Goal: Task Accomplishment & Management: Manage account settings

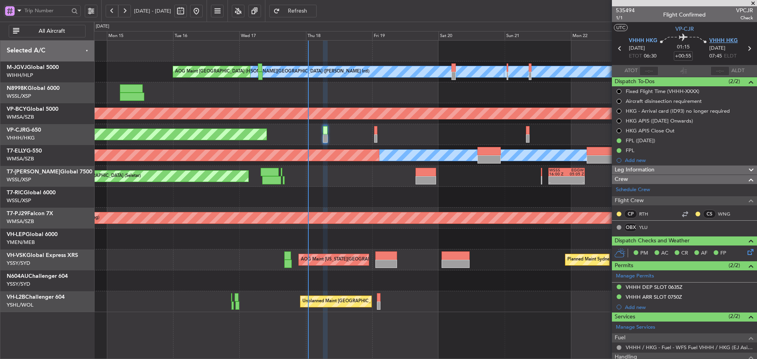
click at [714, 40] on span "VHHH HKG" at bounding box center [723, 41] width 28 height 8
type input "[PERSON_NAME] (KYA)"
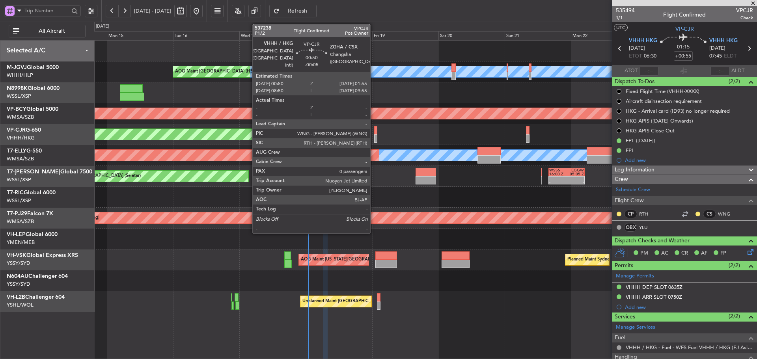
click at [374, 137] on div at bounding box center [375, 138] width 3 height 8
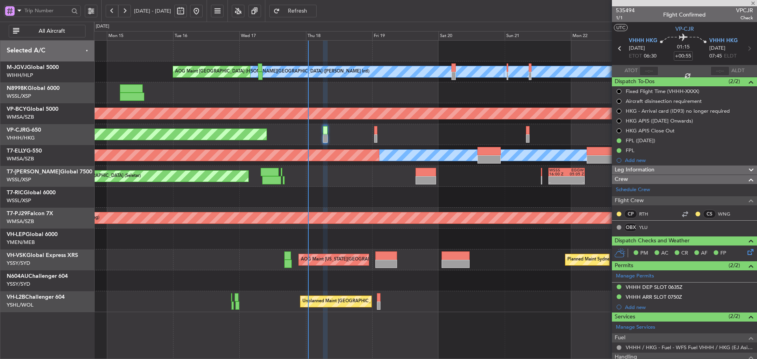
type input "-00:05"
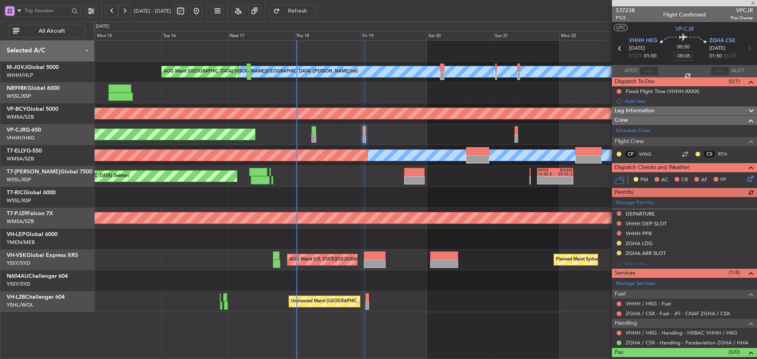
click at [443, 140] on div "Planned Maint [GEOGRAPHIC_DATA] ([GEOGRAPHIC_DATA] Intl)" at bounding box center [425, 134] width 662 height 21
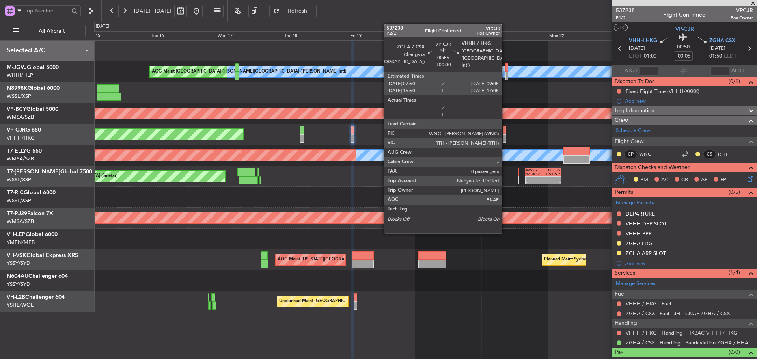
click at [505, 135] on div at bounding box center [504, 138] width 4 height 8
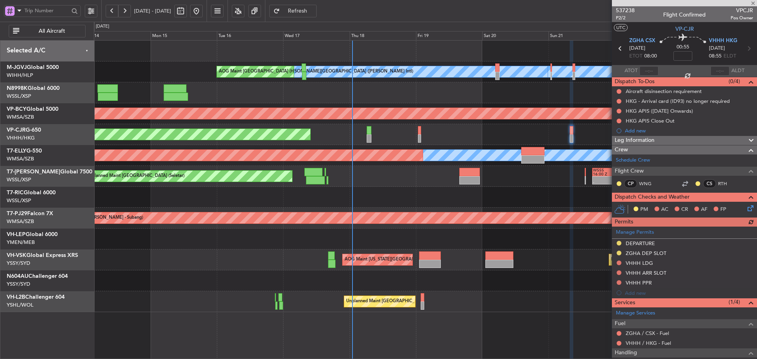
click at [512, 209] on div "MEL Jakarta (Halim Intl) MEL Jakarta (Halim Intl) MEL Jakarta (Halim Intl) AOG …" at bounding box center [425, 177] width 662 height 272
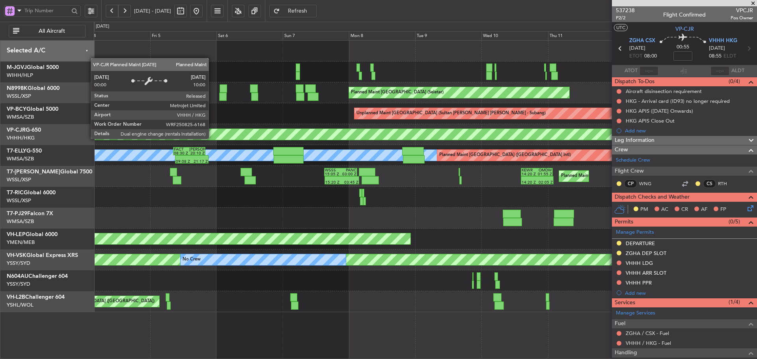
click at [512, 140] on div "Planned Maint [GEOGRAPHIC_DATA] ([GEOGRAPHIC_DATA] Intl)" at bounding box center [201, 134] width 1541 height 12
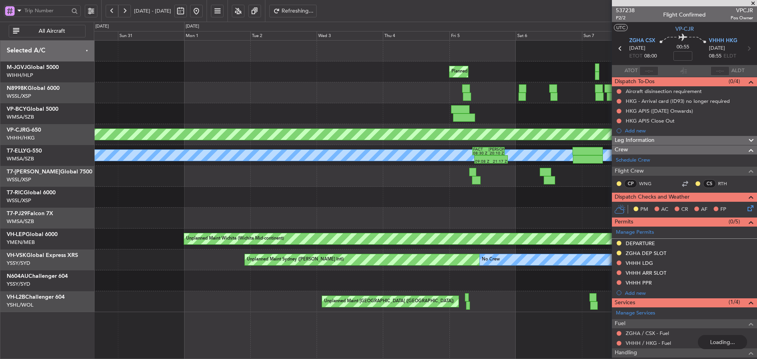
click at [752, 3] on span at bounding box center [753, 3] width 8 height 7
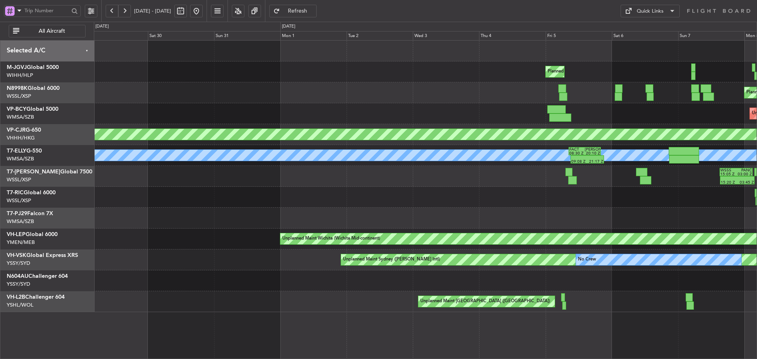
click at [633, 178] on div "15:20 Z 03:45 Z WSSS 15:05 Z PANC 03:00 Z 14:20 Z 02:05 Z KEWR 14:20 Z OMDW 01:…" at bounding box center [425, 176] width 662 height 21
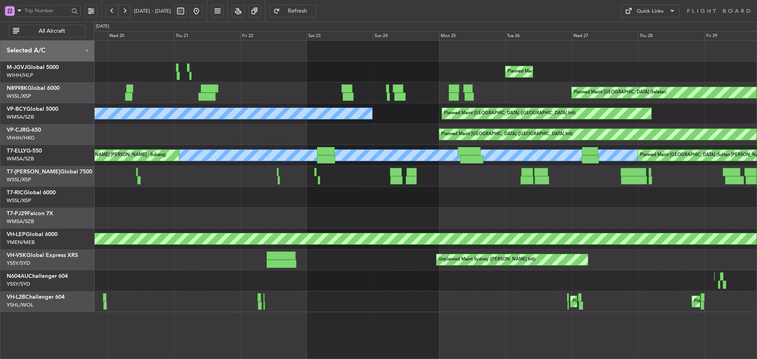
click at [502, 145] on div "Planned Maint Jakarta (Halim Intl) Planned Maint Singapore (Seletar) Planned Ma…" at bounding box center [425, 177] width 662 height 272
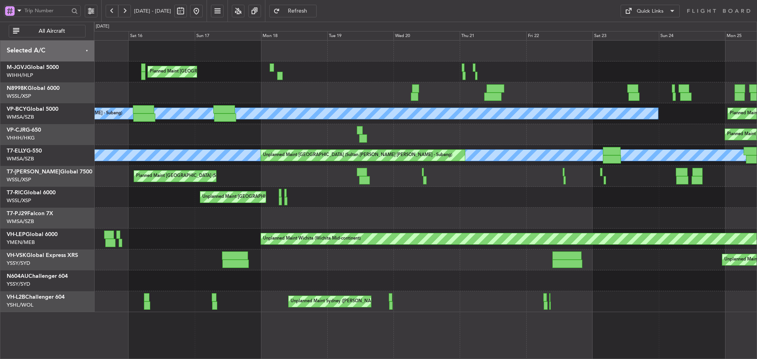
click at [203, 15] on button at bounding box center [196, 11] width 13 height 13
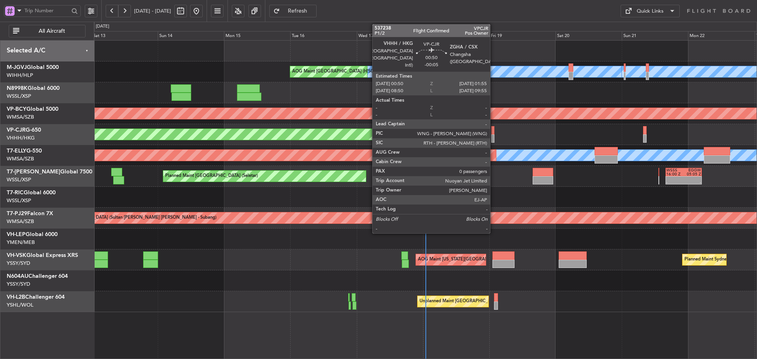
click at [493, 133] on div at bounding box center [492, 130] width 3 height 8
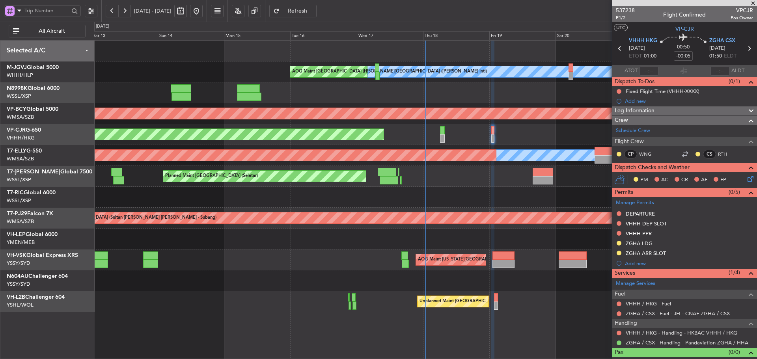
click at [451, 138] on div "Planned Maint [GEOGRAPHIC_DATA] ([GEOGRAPHIC_DATA] Intl)" at bounding box center [425, 134] width 662 height 21
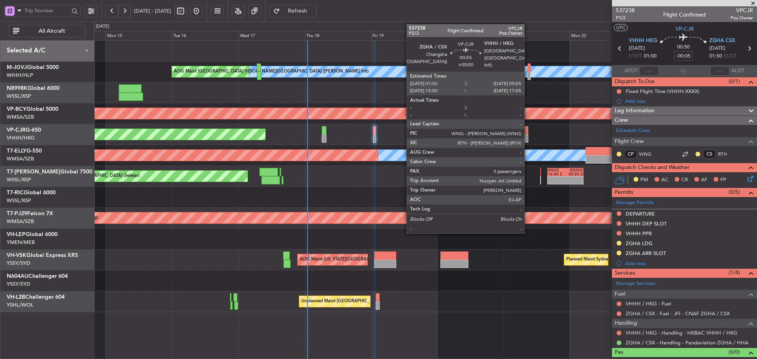
click at [528, 136] on div at bounding box center [527, 138] width 4 height 8
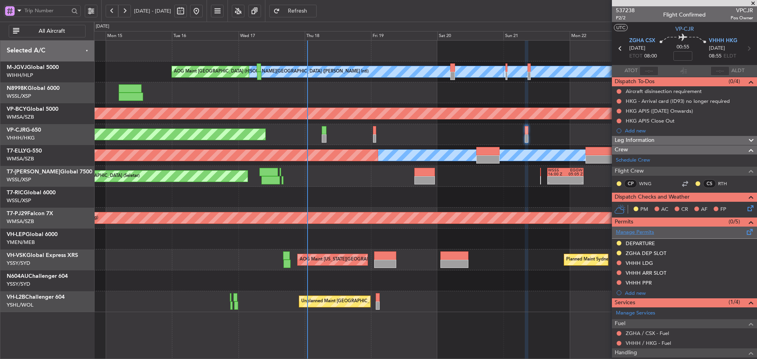
click at [627, 234] on link "Manage Permits" at bounding box center [635, 233] width 38 height 8
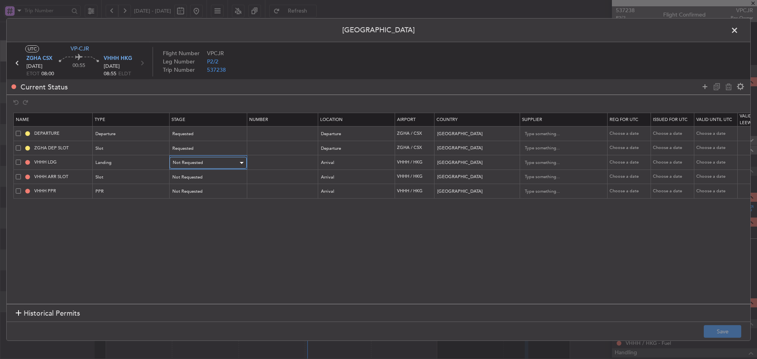
click at [202, 162] on span "Not Requested" at bounding box center [188, 163] width 30 height 6
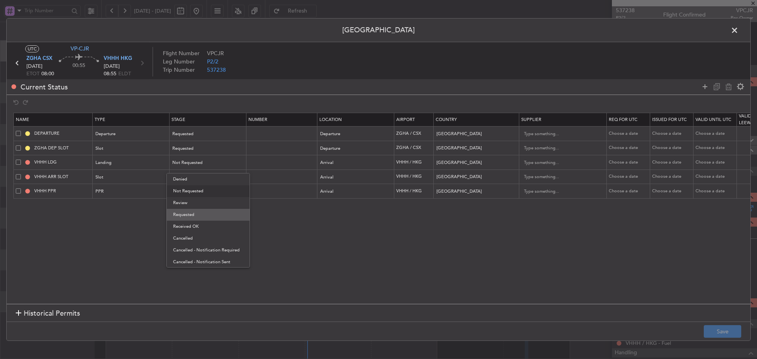
click at [199, 214] on span "Requested" at bounding box center [208, 215] width 70 height 12
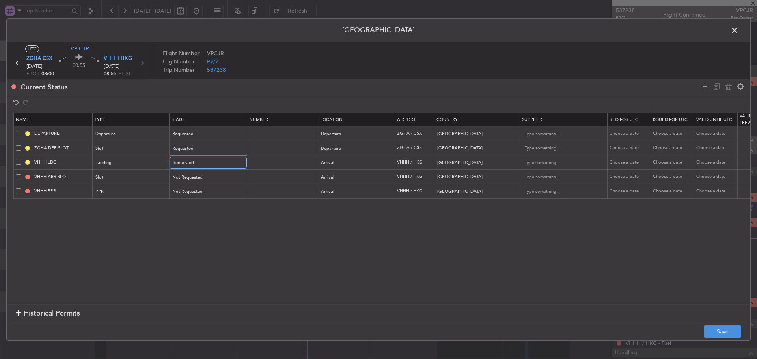
scroll to position [0, 270]
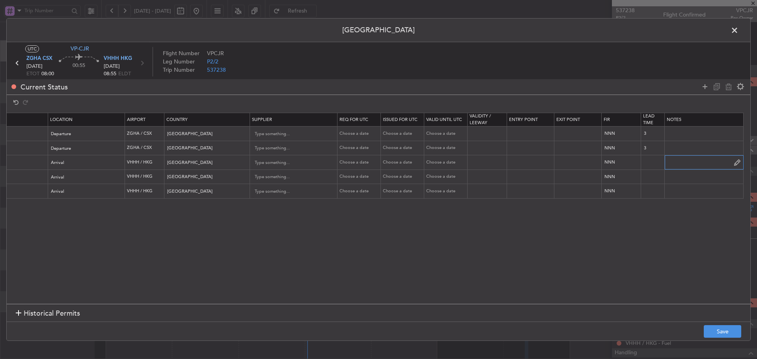
click at [675, 164] on input "text" at bounding box center [703, 162] width 78 height 12
paste input "000000863243"
type input "000000863243"
click at [722, 331] on button "Save" at bounding box center [721, 331] width 37 height 13
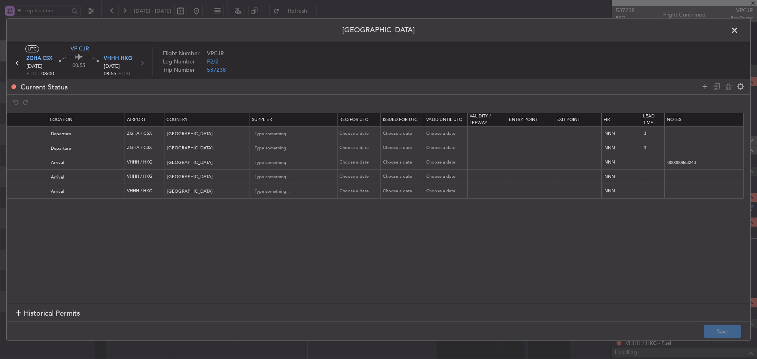
scroll to position [0, 0]
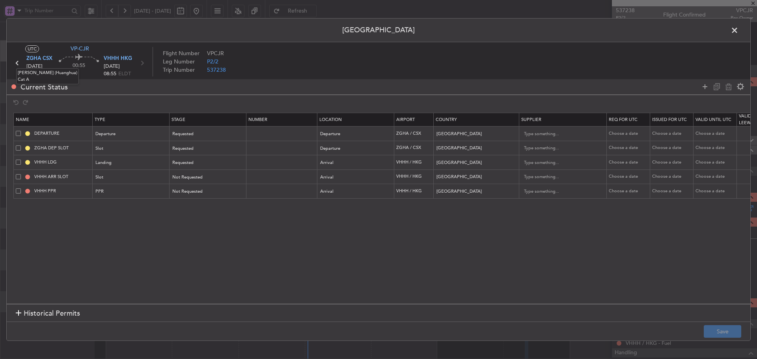
click at [19, 64] on mat-tooltip-component "[PERSON_NAME] (Huanghua) Cat A" at bounding box center [48, 76] width 74 height 27
click at [14, 63] on mat-tooltip-component "[PERSON_NAME] (Huanghua) Cat A" at bounding box center [48, 76] width 74 height 27
click at [16, 63] on icon at bounding box center [17, 63] width 10 height 10
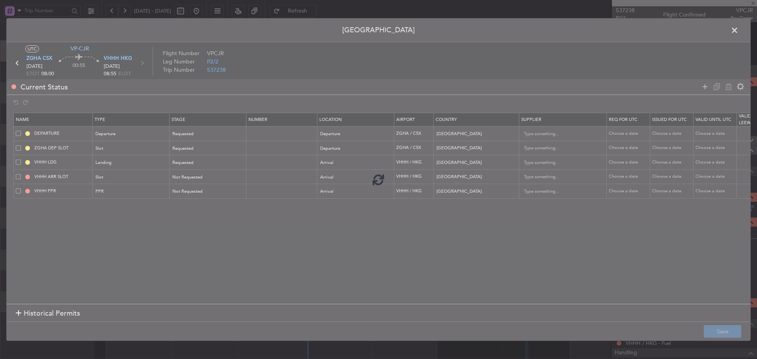
type input "-00:05"
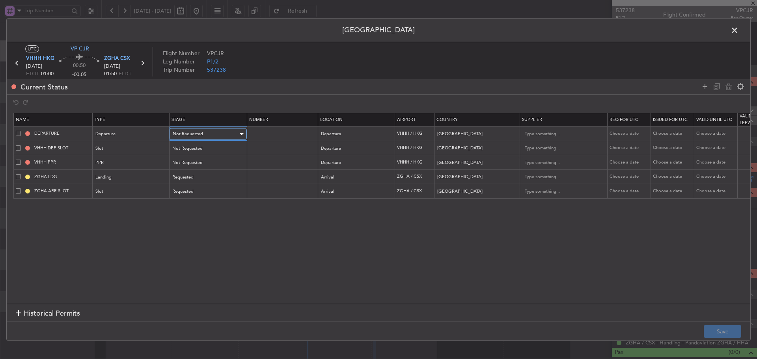
click at [217, 134] on div "Not Requested" at bounding box center [205, 134] width 65 height 12
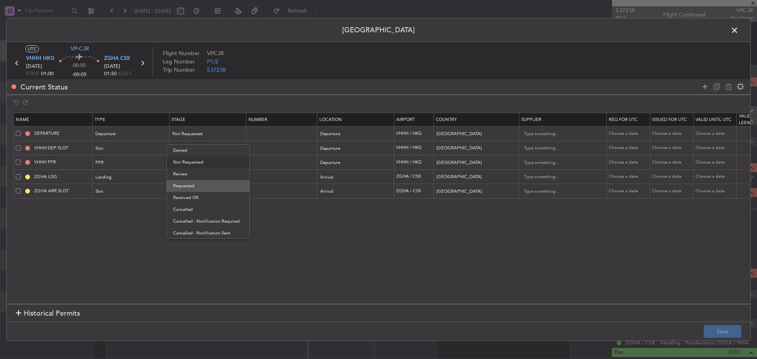
click at [212, 184] on span "Requested" at bounding box center [208, 186] width 70 height 12
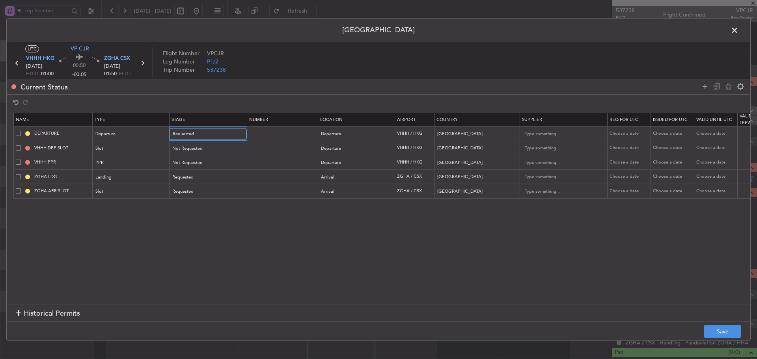
scroll to position [0, 270]
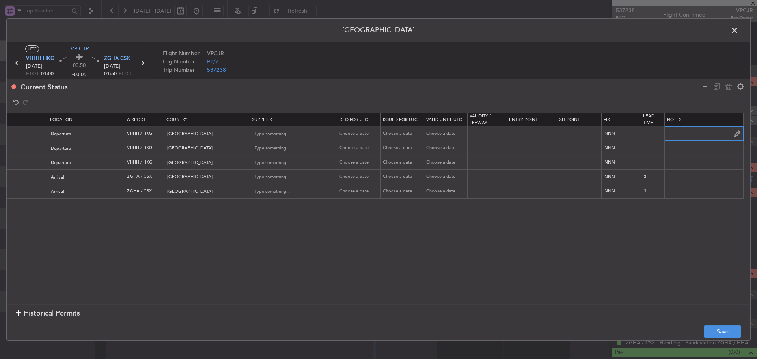
click at [692, 138] on input "text" at bounding box center [703, 134] width 78 height 12
paste input "000000863243"
type input "000000863243"
click at [726, 331] on button "Save" at bounding box center [721, 331] width 37 height 13
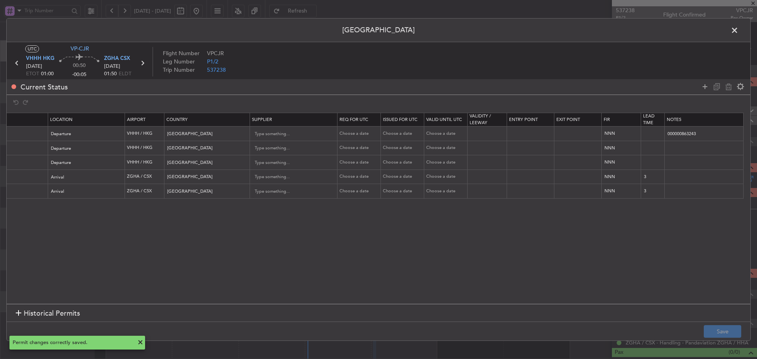
click at [738, 32] on span at bounding box center [738, 32] width 0 height 16
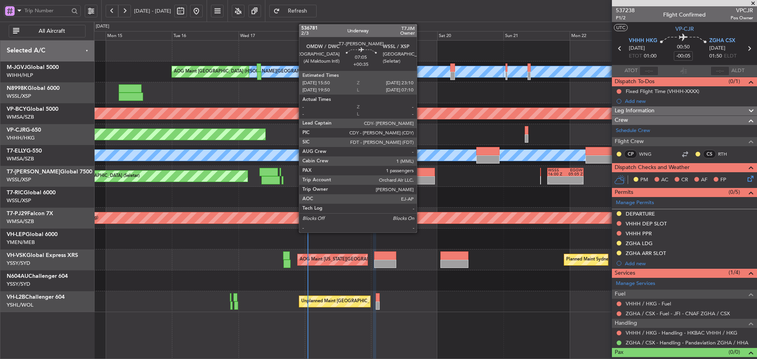
click at [420, 179] on div at bounding box center [424, 180] width 20 height 8
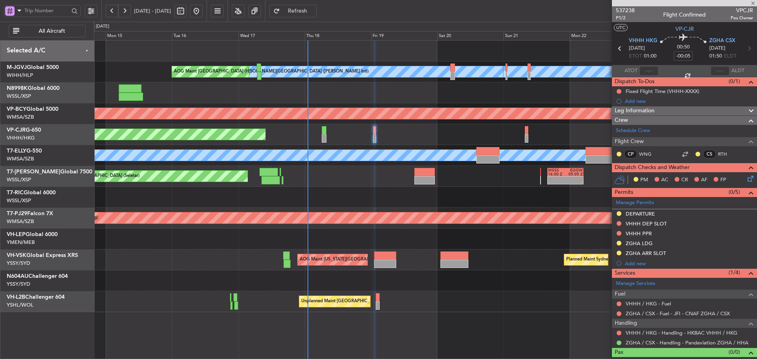
type input "+00:35"
type input "1"
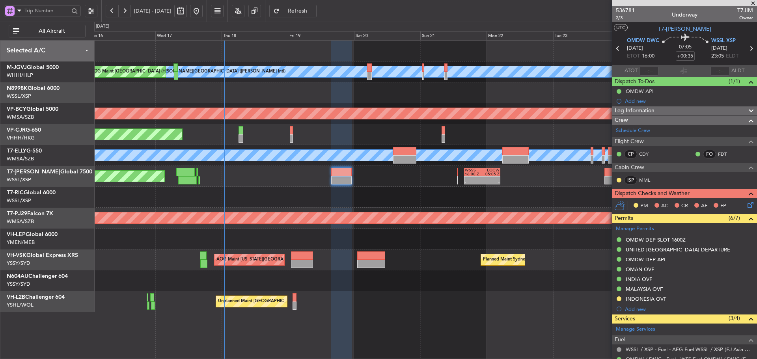
click at [439, 174] on div "Planned Maint Singapore (Seletar) - - WSSS 16:00 Z EGGW 05:05 Z Planned Maint S…" at bounding box center [425, 176] width 662 height 21
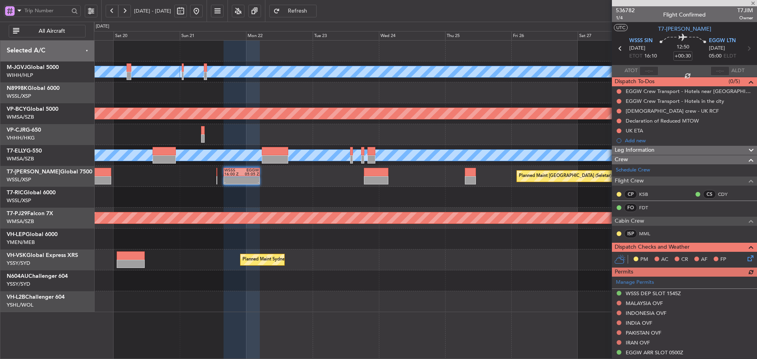
click at [293, 184] on div "MEL Jakarta (Halim Intl) MEL Jakarta (Halim Intl) MEL Jakarta (Halim Intl) Unpl…" at bounding box center [425, 177] width 662 height 272
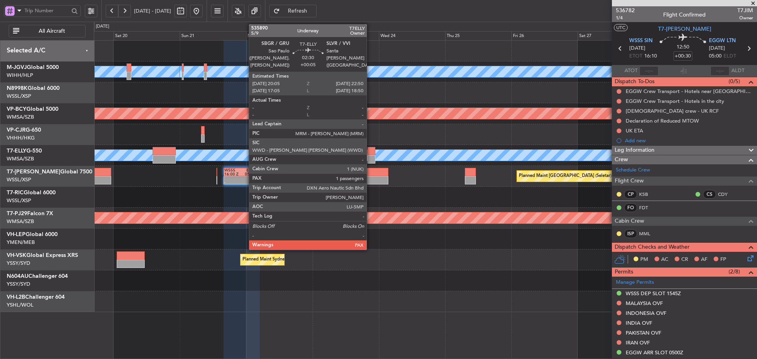
click at [370, 154] on div at bounding box center [371, 151] width 8 height 8
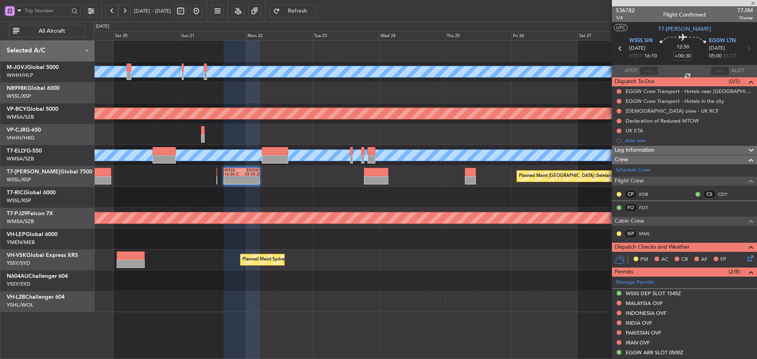
type input "+00:05"
type input "5"
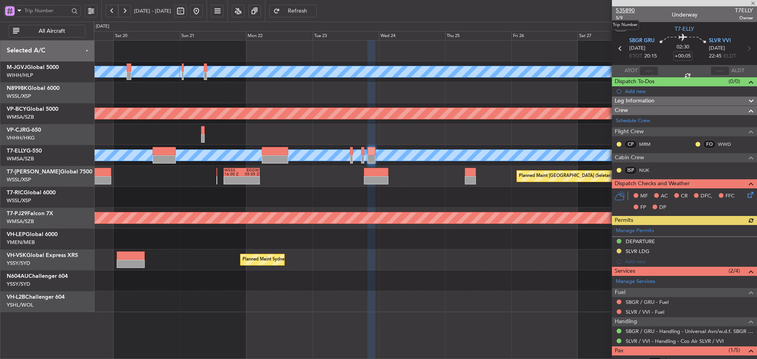
click at [631, 9] on span "535890" at bounding box center [625, 10] width 19 height 8
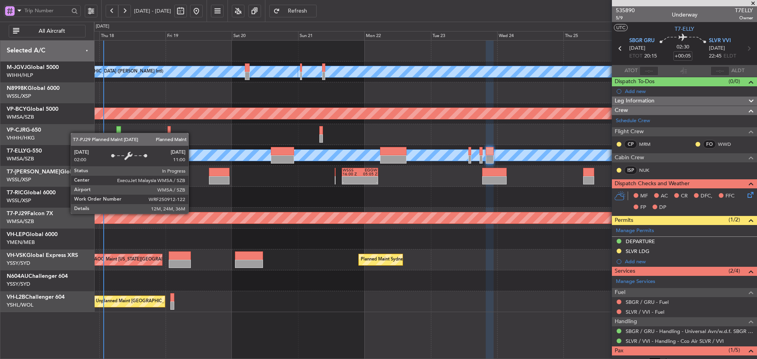
click at [528, 220] on div "Planned Maint [GEOGRAPHIC_DATA] (Sultan [PERSON_NAME] [PERSON_NAME] - Subang)" at bounding box center [563, 217] width 1712 height 11
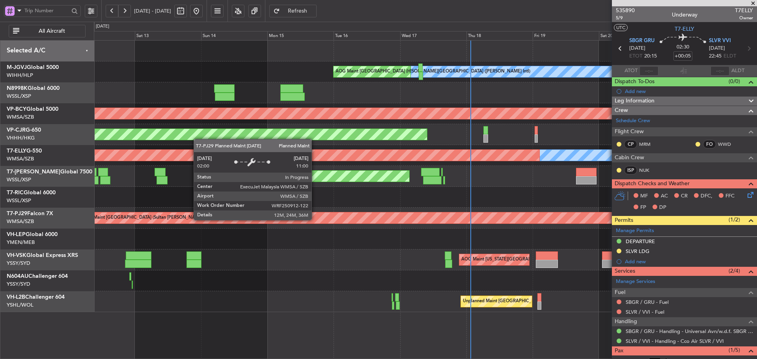
click at [504, 223] on div "Planned Maint [GEOGRAPHIC_DATA] (Sultan [PERSON_NAME] [PERSON_NAME] - Subang)" at bounding box center [746, 217] width 1345 height 11
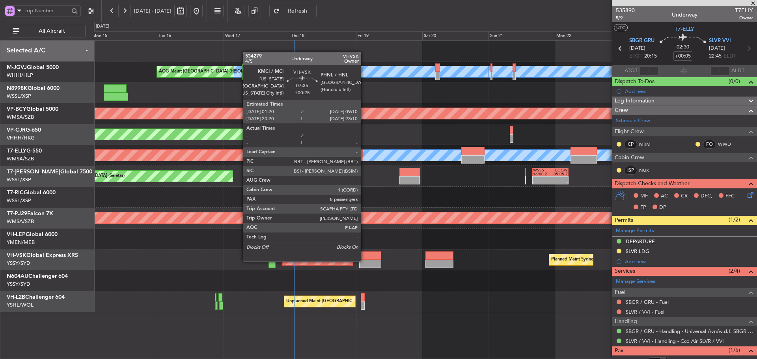
click at [364, 260] on div at bounding box center [370, 264] width 22 height 8
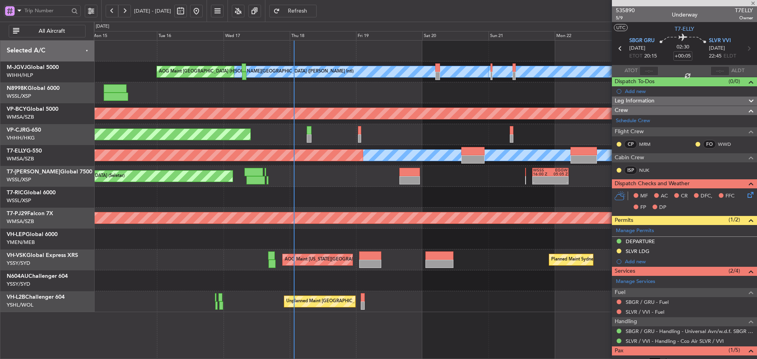
type input "+00:25"
type input "8"
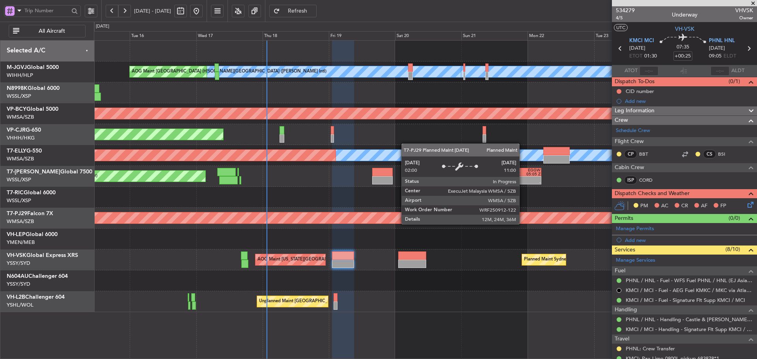
click at [411, 223] on div "Planned Maint [GEOGRAPHIC_DATA] (Sultan [PERSON_NAME] [PERSON_NAME] - Subang)" at bounding box center [644, 218] width 1549 height 13
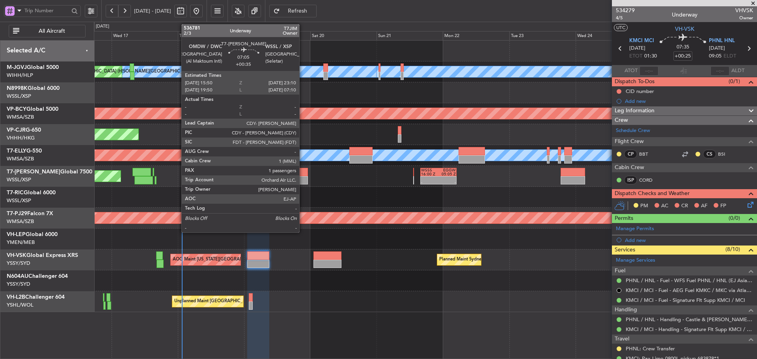
click at [303, 172] on div at bounding box center [297, 172] width 20 height 8
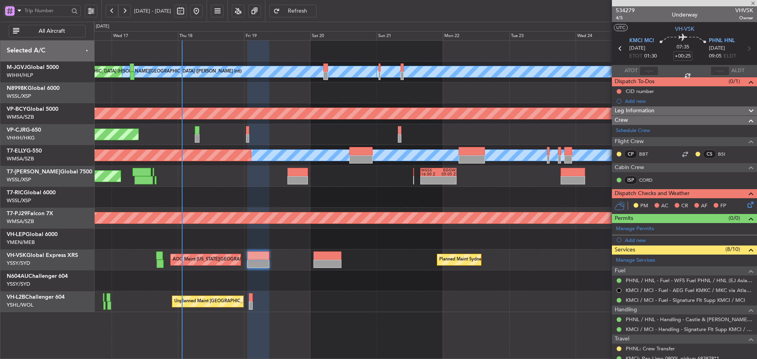
type input "+00:35"
type input "1"
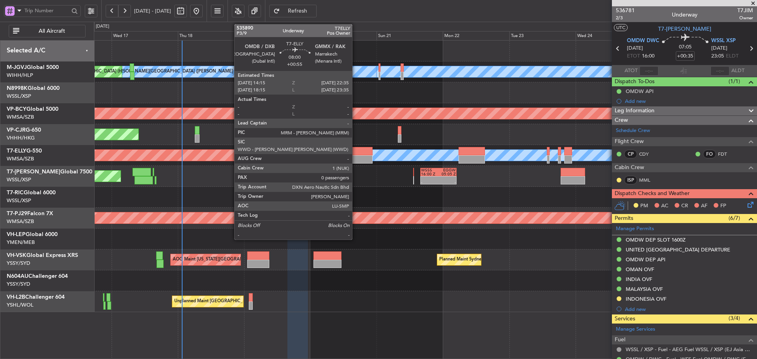
click at [355, 155] on div at bounding box center [360, 151] width 23 height 8
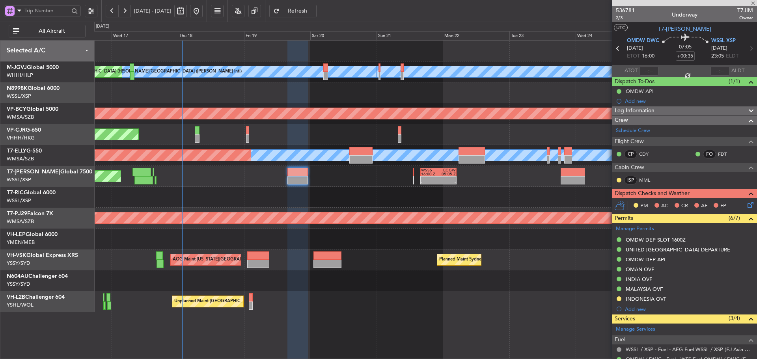
type input "+00:55"
type input "0"
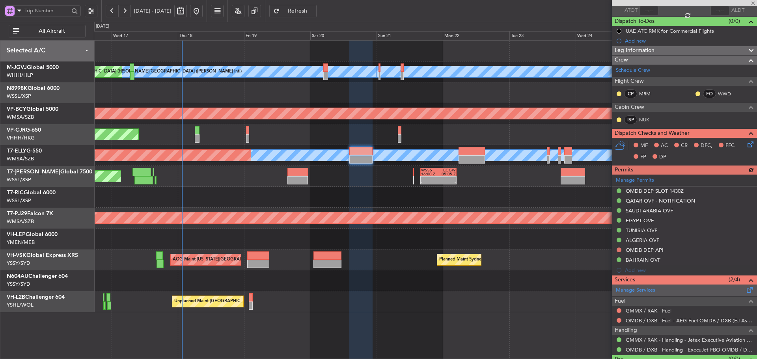
scroll to position [78, 0]
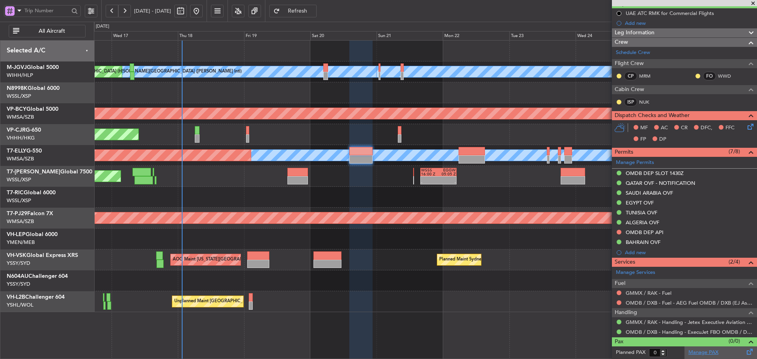
click at [692, 352] on link "Manage PAX" at bounding box center [703, 353] width 30 height 8
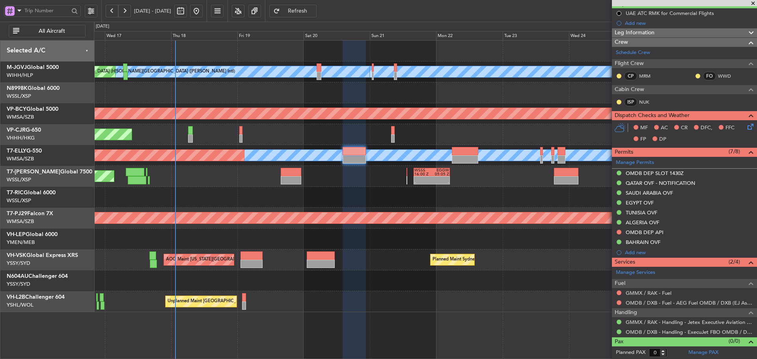
click at [245, 198] on div at bounding box center [425, 197] width 662 height 21
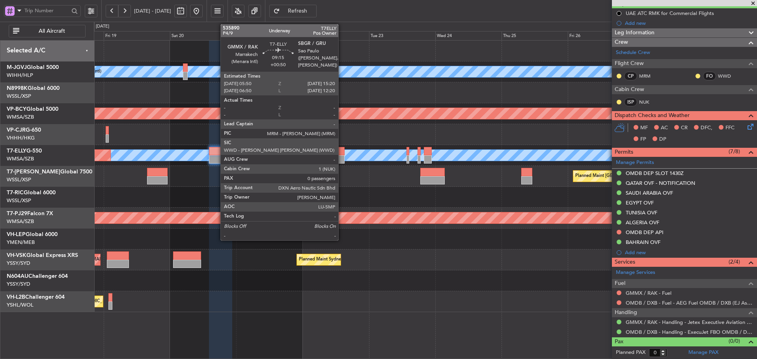
click at [342, 156] on div at bounding box center [331, 159] width 26 height 8
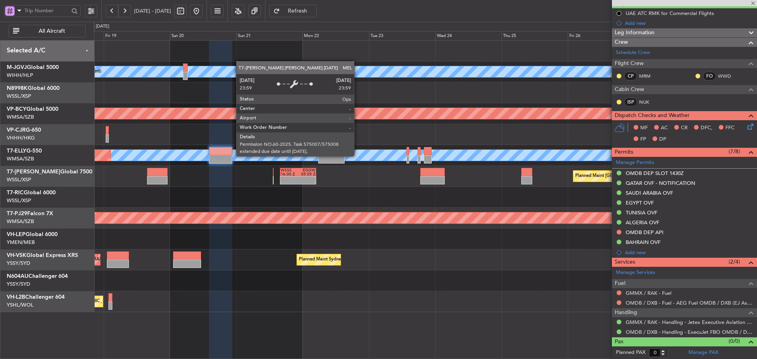
scroll to position [0, 0]
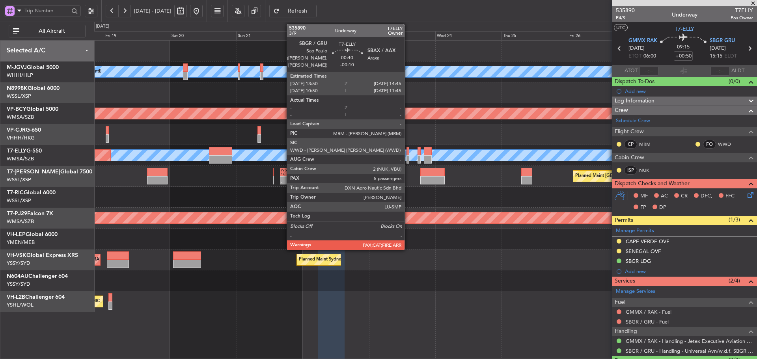
click at [407, 156] on div at bounding box center [407, 159] width 3 height 8
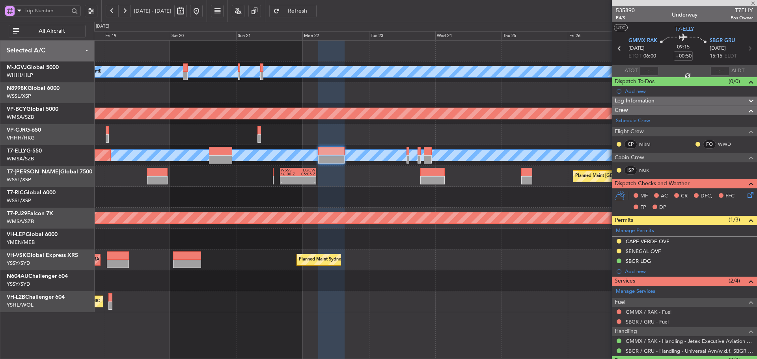
type input "-00:10"
type input "5"
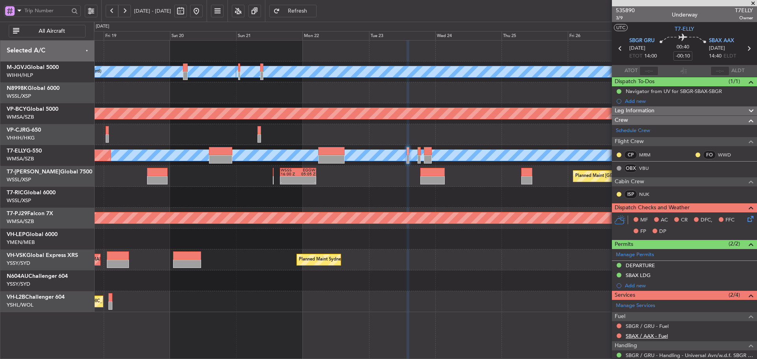
scroll to position [43, 0]
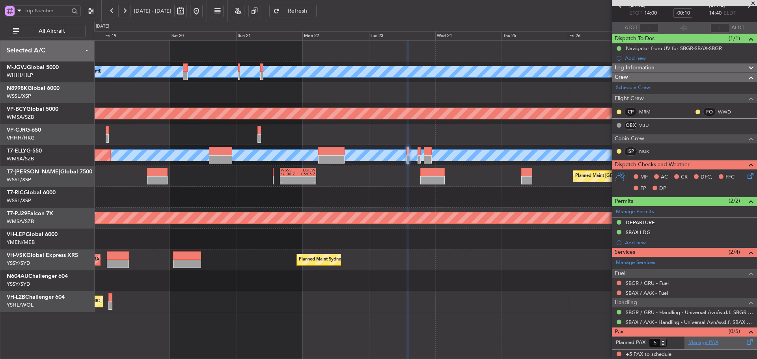
click at [693, 341] on link "Manage PAX" at bounding box center [703, 343] width 30 height 8
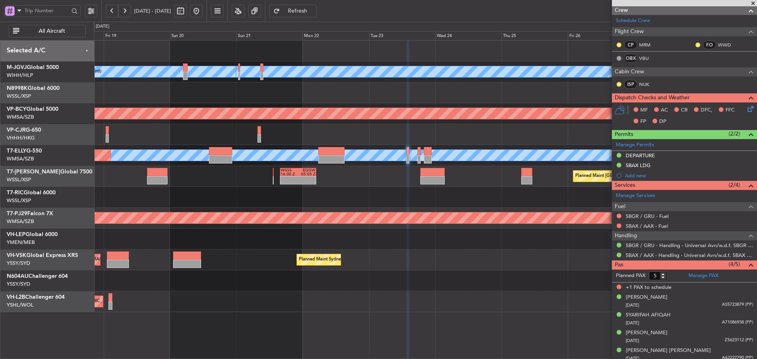
scroll to position [114, 0]
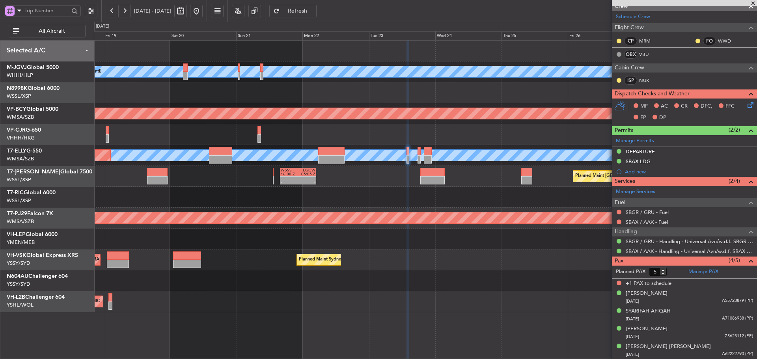
click at [314, 10] on span "Refresh" at bounding box center [297, 11] width 32 height 6
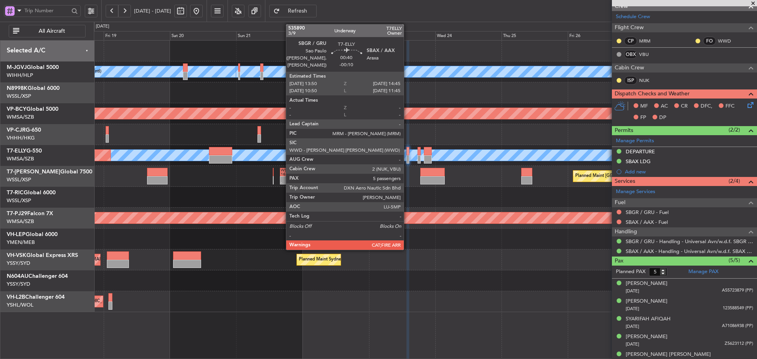
click at [407, 157] on div at bounding box center [407, 159] width 3 height 8
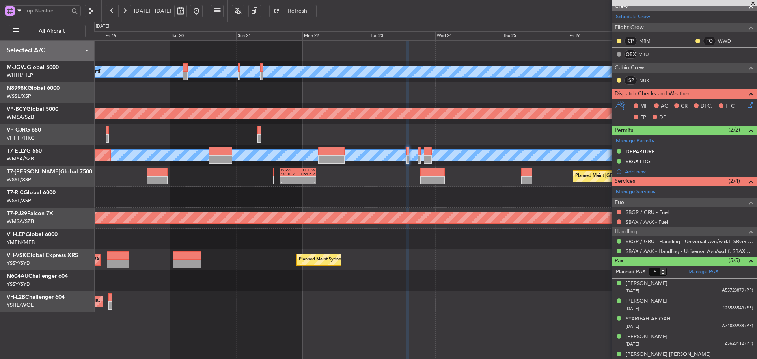
scroll to position [0, 0]
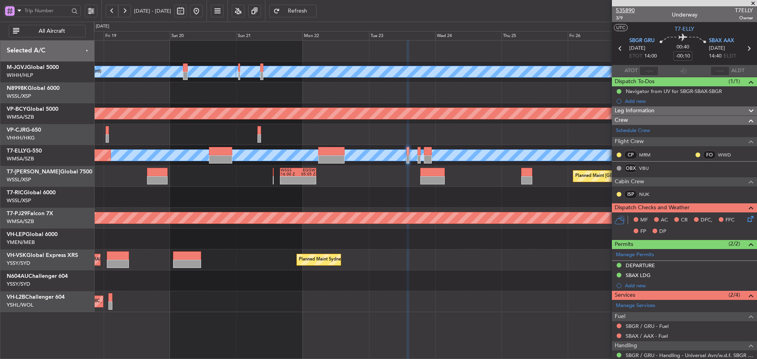
click at [621, 10] on span "535890" at bounding box center [625, 10] width 19 height 8
click at [632, 10] on span "535890" at bounding box center [625, 10] width 19 height 8
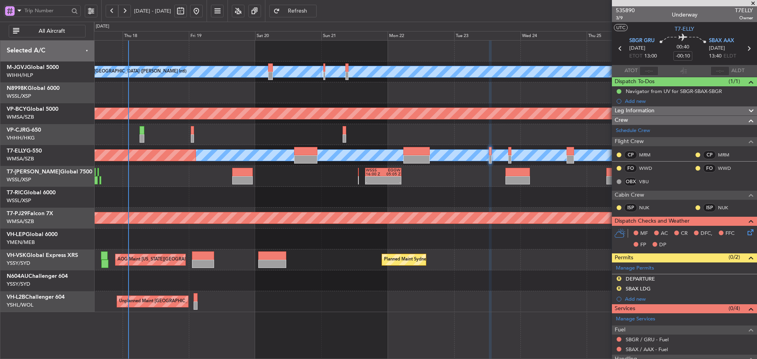
click at [497, 206] on div at bounding box center [425, 197] width 662 height 21
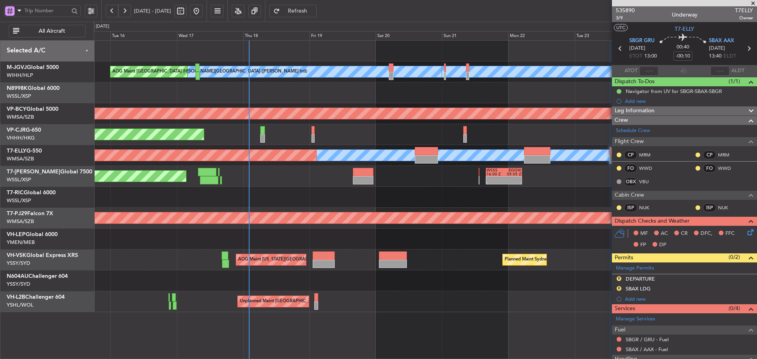
click at [370, 205] on div at bounding box center [425, 197] width 662 height 21
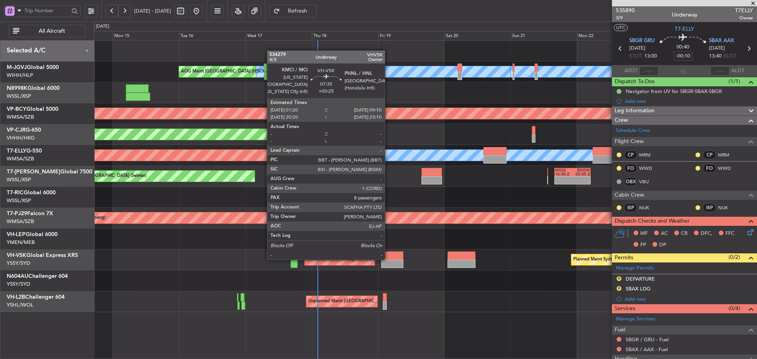
click at [388, 259] on div at bounding box center [392, 255] width 22 height 8
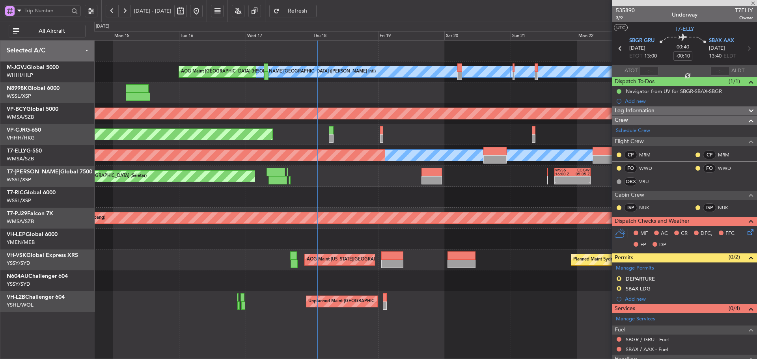
type input "+00:25"
type input "8"
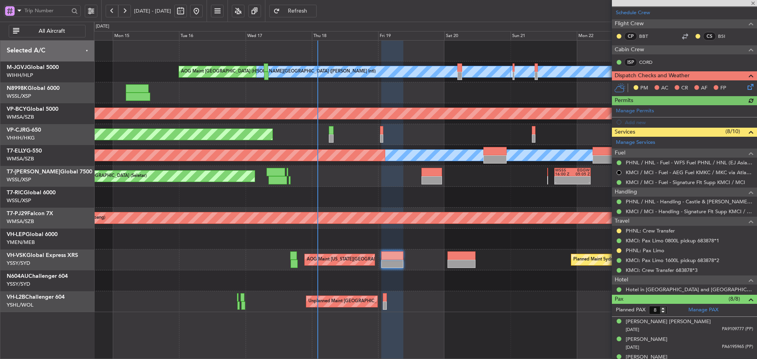
scroll to position [118, 0]
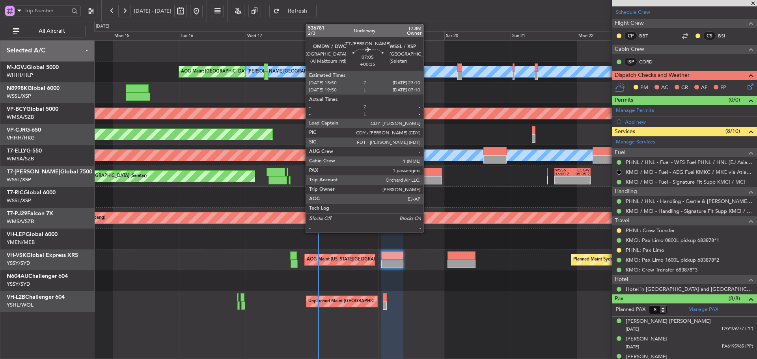
click at [427, 178] on div at bounding box center [431, 180] width 20 height 8
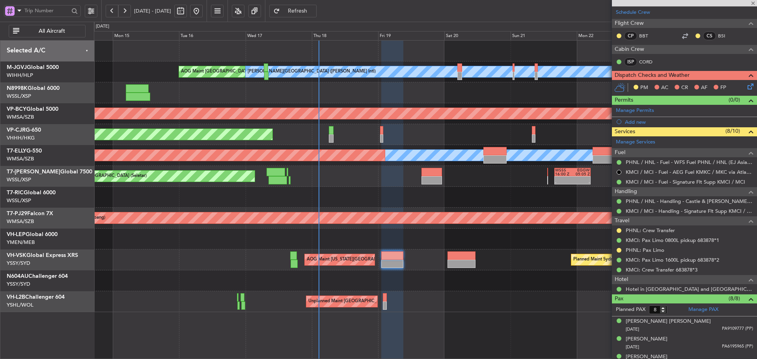
type input "+00:35"
type input "1"
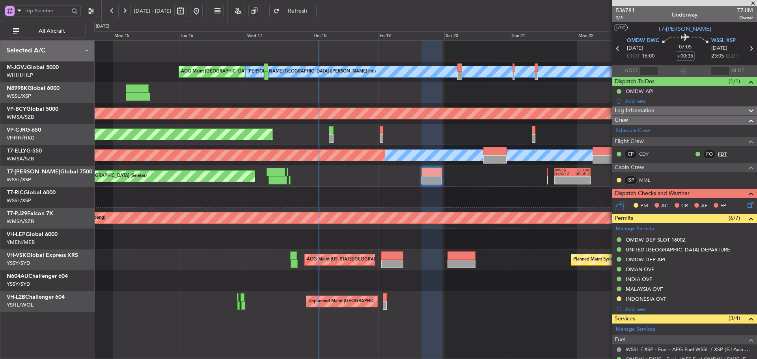
click at [718, 153] on link "FDT" at bounding box center [727, 154] width 18 height 7
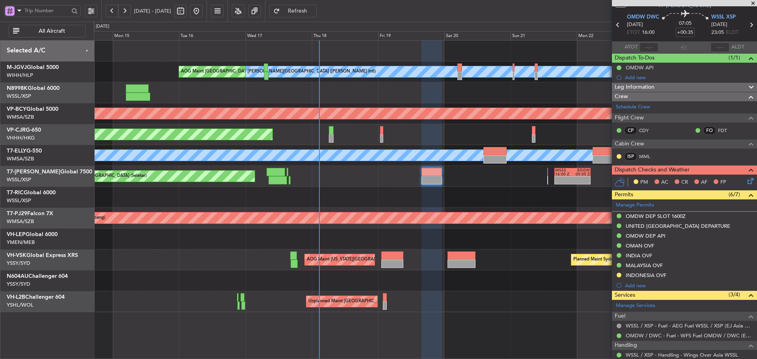
scroll to position [93, 0]
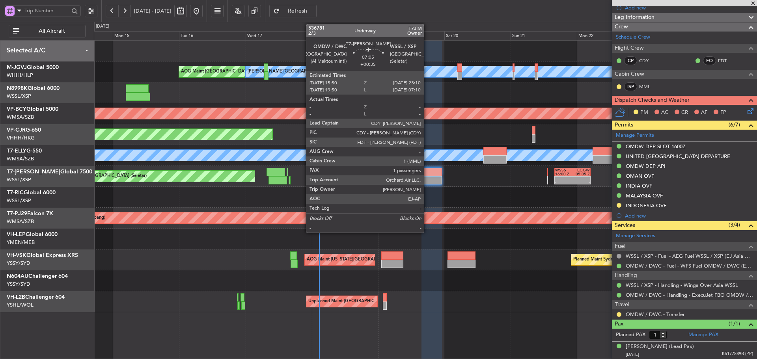
click at [427, 176] on div at bounding box center [431, 180] width 20 height 8
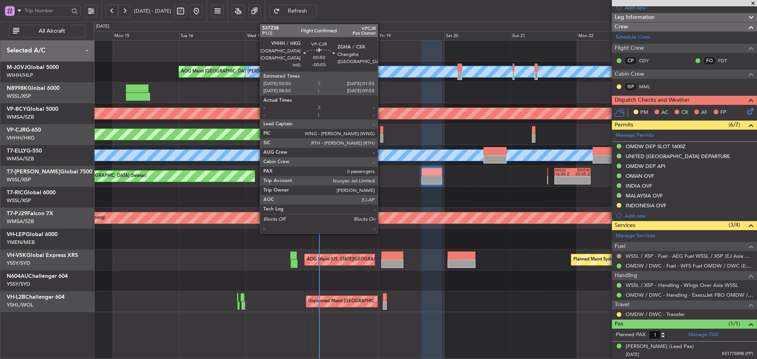
click at [381, 134] on div at bounding box center [381, 130] width 3 height 8
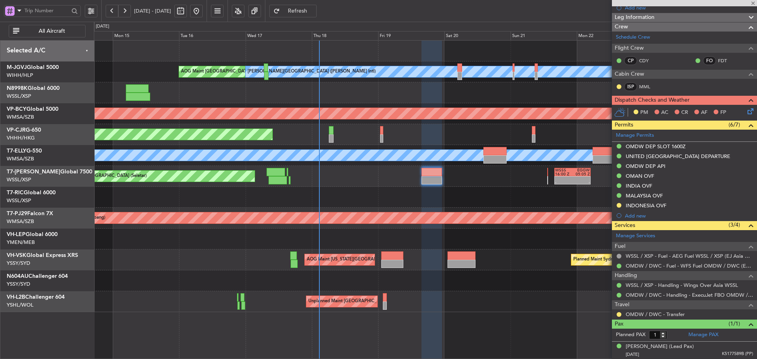
type input "-00:05"
type input "0"
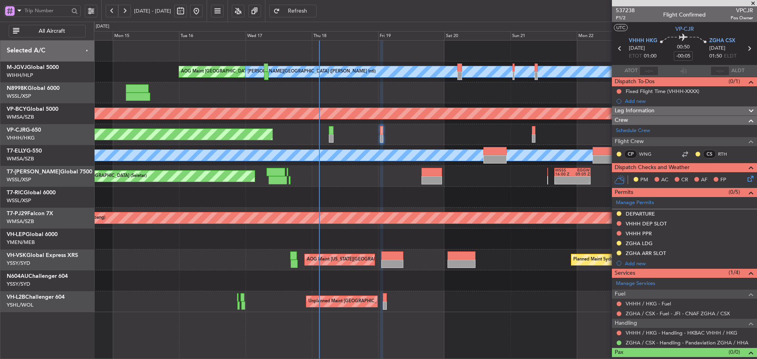
click at [722, 335] on mat-tooltip-component "ZGHA / CSX - Handling - Pandaviation ZGHA / HHA" at bounding box center [687, 328] width 118 height 21
click at [636, 333] on link "VHHH / HKG - Handling - HKBAC VHHH / HKG" at bounding box center [681, 332] width 112 height 7
click at [439, 192] on div at bounding box center [425, 197] width 662 height 21
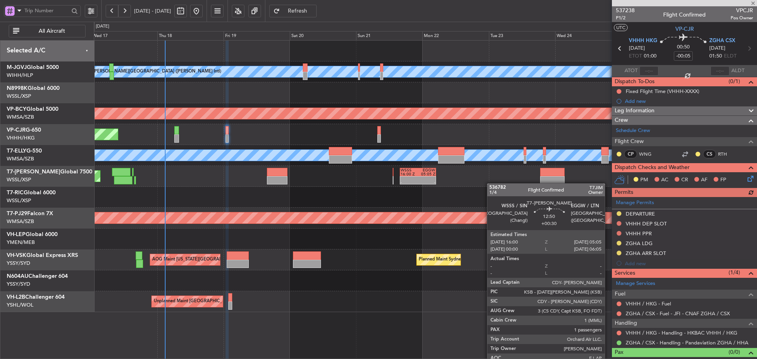
click at [318, 179] on div "Planned Maint Singapore (Seletar) - - WSSS 16:00 Z EGGW 05:05 Z Planned Maint S…" at bounding box center [425, 176] width 662 height 21
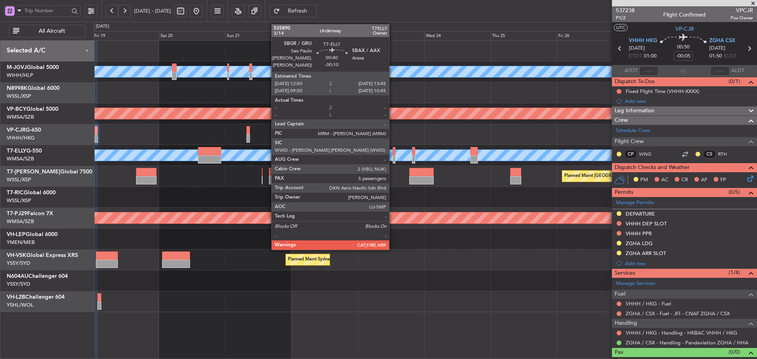
click at [393, 157] on div at bounding box center [394, 159] width 3 height 8
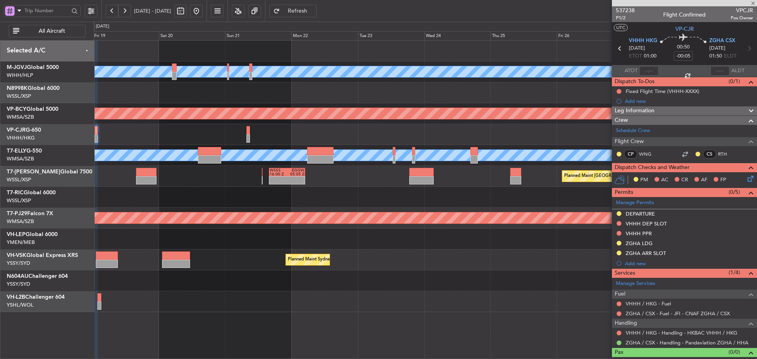
type input "-00:10"
type input "5"
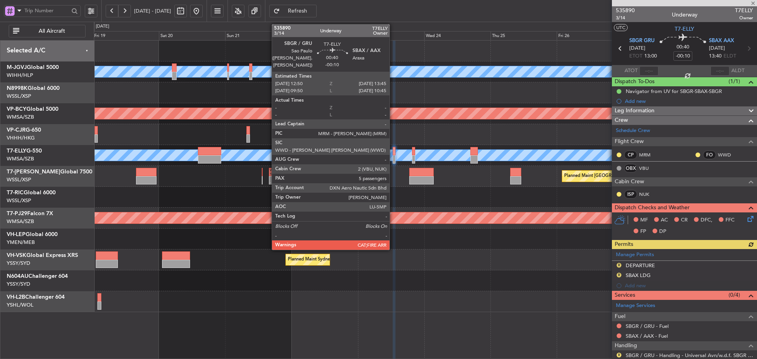
click at [393, 156] on div at bounding box center [394, 159] width 3 height 8
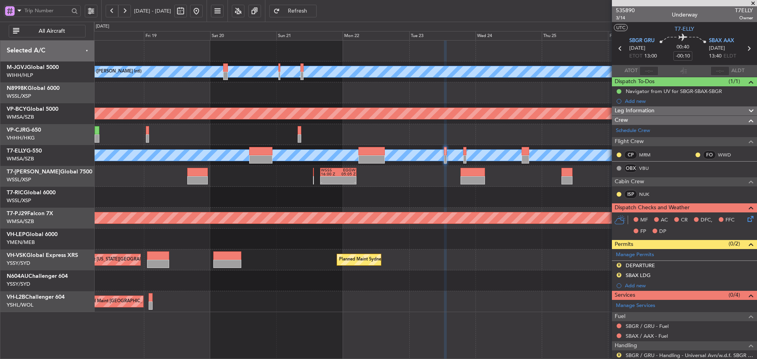
click at [510, 235] on div "MEL Jakarta (Halim Intl) MEL Jakarta (Halim Intl) MEL Jakarta (Halim Intl) AOG …" at bounding box center [425, 177] width 662 height 272
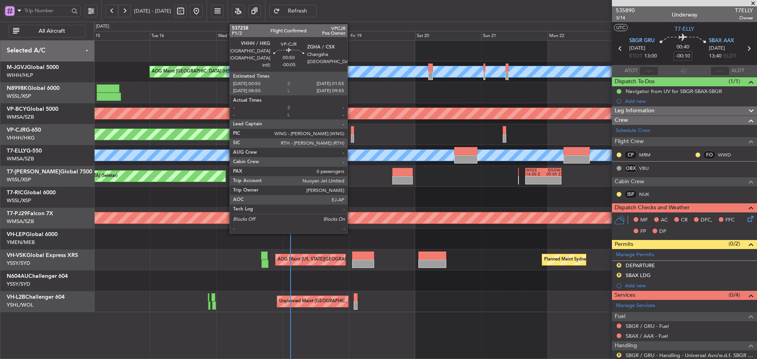
click at [351, 133] on div at bounding box center [352, 130] width 3 height 8
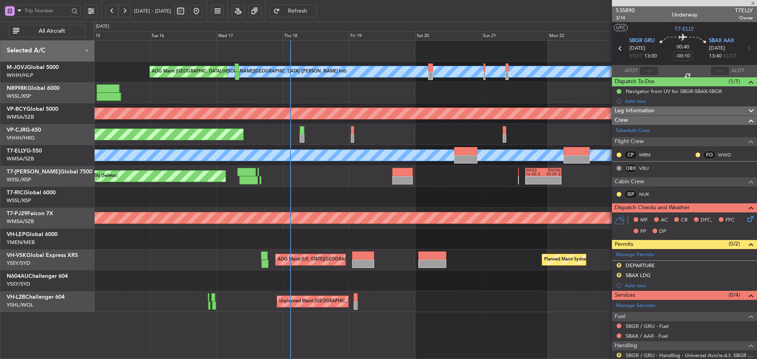
type input "-00:05"
type input "0"
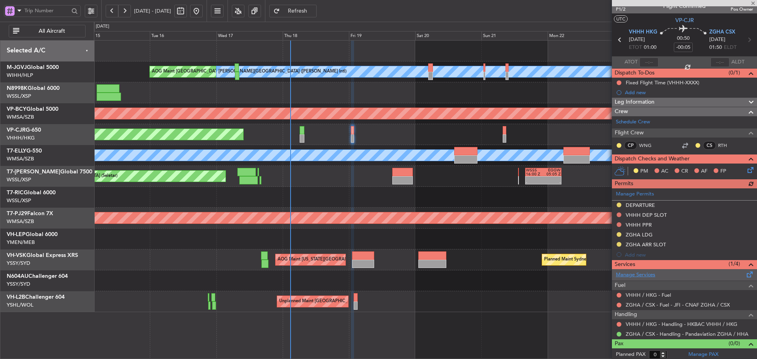
scroll to position [11, 0]
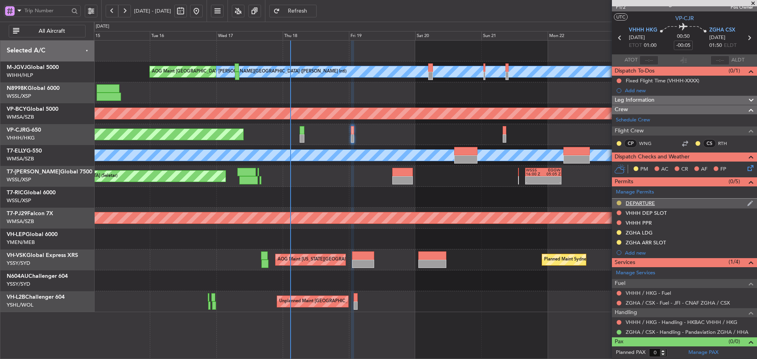
click at [620, 201] on button at bounding box center [618, 203] width 5 height 5
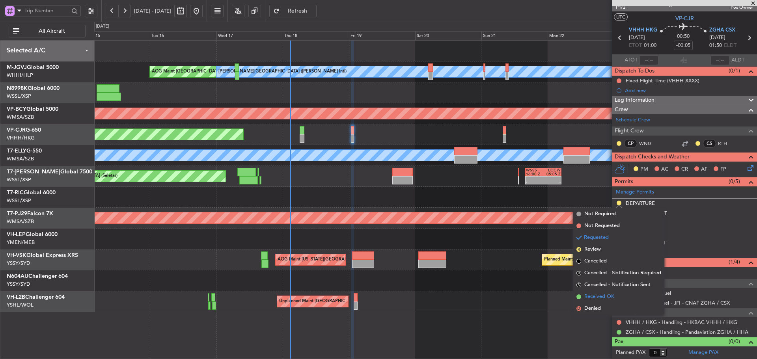
click at [579, 297] on span at bounding box center [578, 296] width 5 height 5
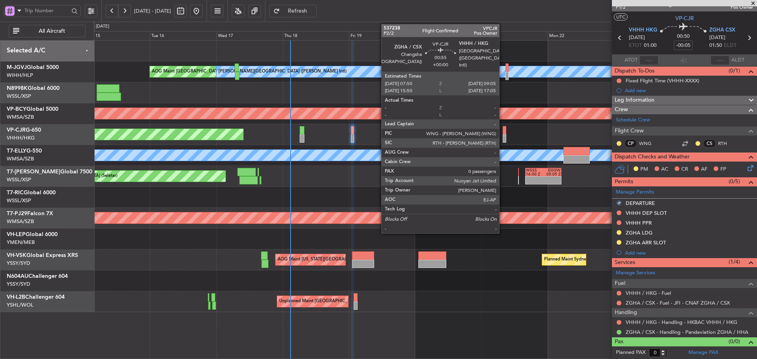
click at [502, 136] on div at bounding box center [504, 138] width 4 height 8
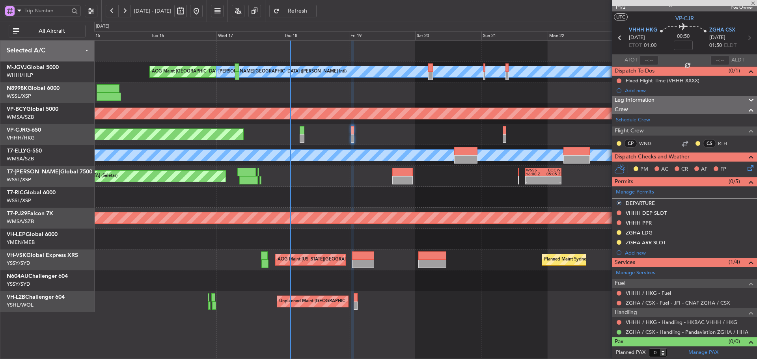
scroll to position [0, 0]
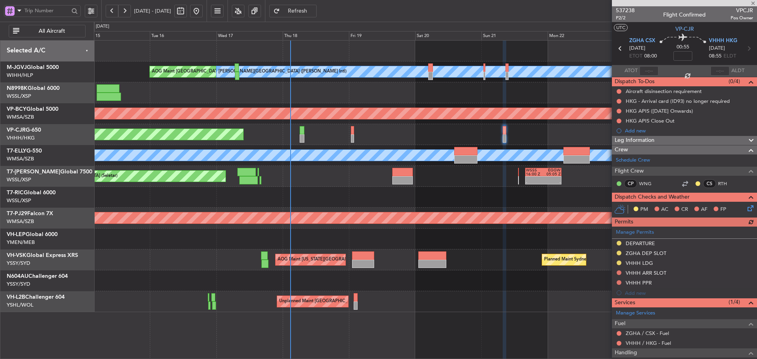
click at [618, 244] on div "Manage Permits DEPARTURE ZGHA DEP SLOT VHHH LDG VHHH ARR SLOT VHHH PPR Add new" at bounding box center [684, 262] width 145 height 71
click at [618, 242] on button at bounding box center [618, 243] width 5 height 5
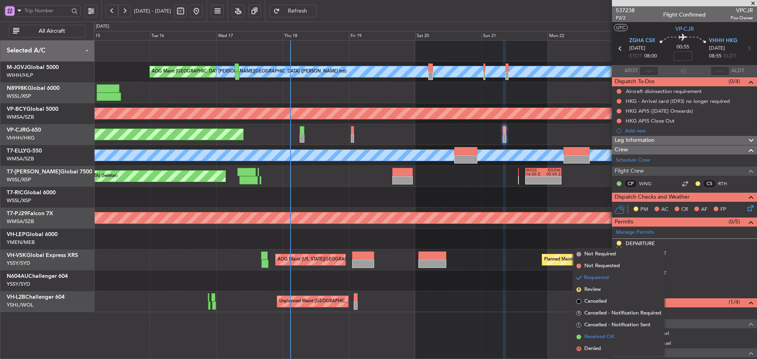
click at [578, 338] on span at bounding box center [578, 337] width 5 height 5
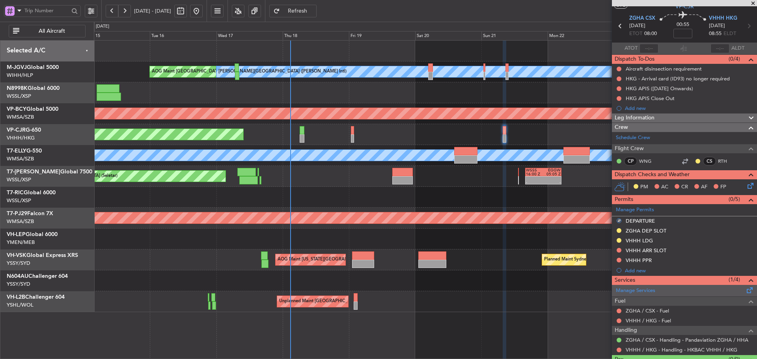
scroll to position [40, 0]
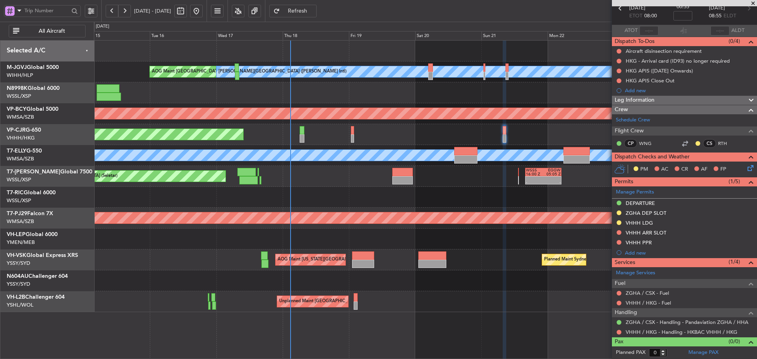
click at [752, 5] on span at bounding box center [753, 3] width 8 height 7
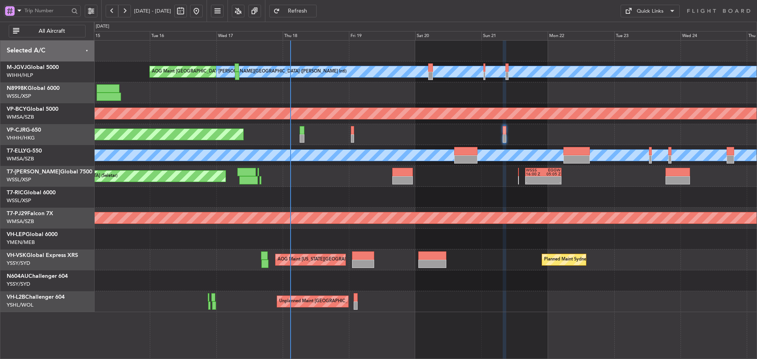
scroll to position [0, 0]
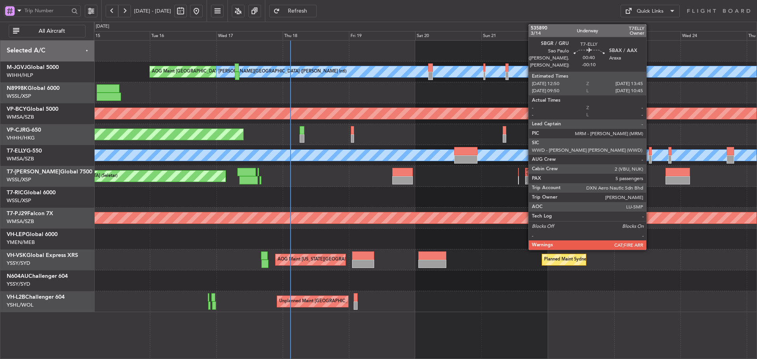
click at [649, 158] on div at bounding box center [650, 159] width 3 height 8
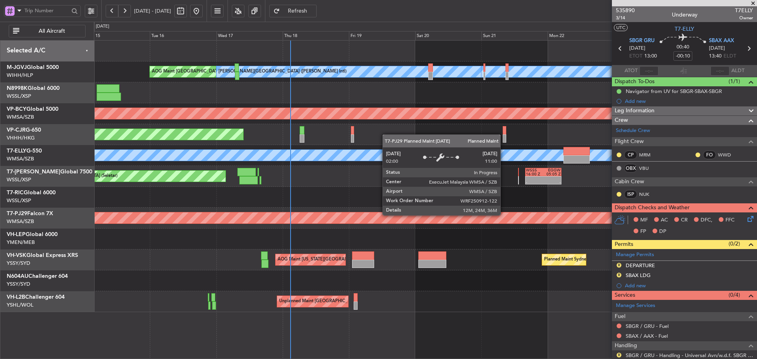
click at [265, 193] on div "MEL Jakarta (Halim Intl) MEL Jakarta (Halim Intl) AOG Maint Jakarta (Halim Intl…" at bounding box center [425, 177] width 662 height 272
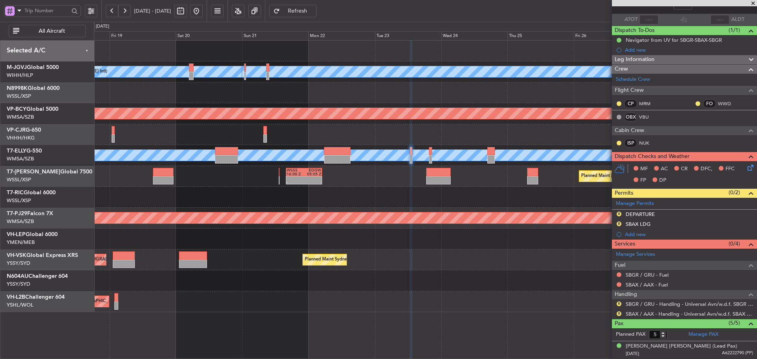
scroll to position [122, 0]
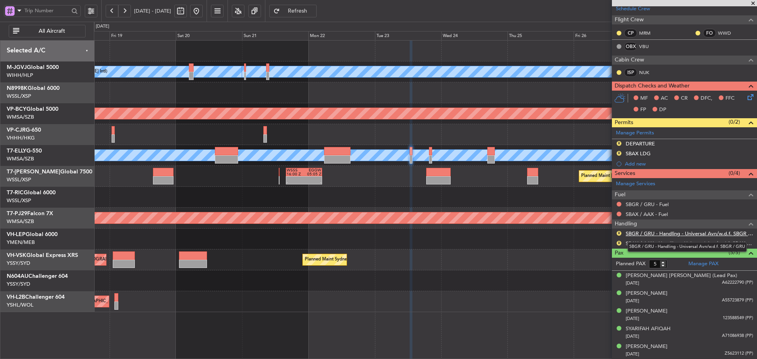
click at [657, 235] on link "SBGR / GRU - Handling - Universal Avn/w.d.f. SBGR / GRU" at bounding box center [688, 233] width 127 height 7
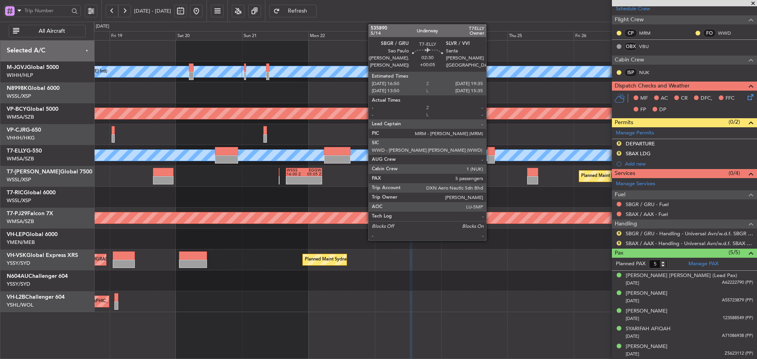
click at [489, 150] on div at bounding box center [491, 151] width 8 height 8
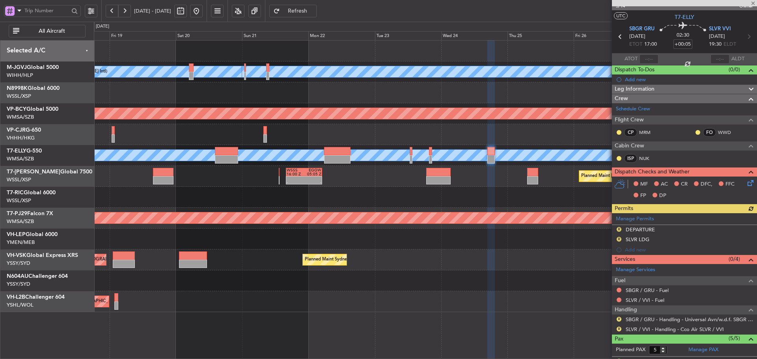
scroll to position [39, 0]
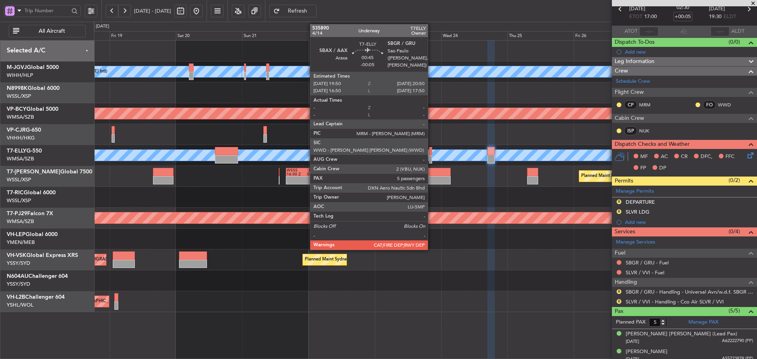
click at [431, 156] on div at bounding box center [430, 159] width 3 height 8
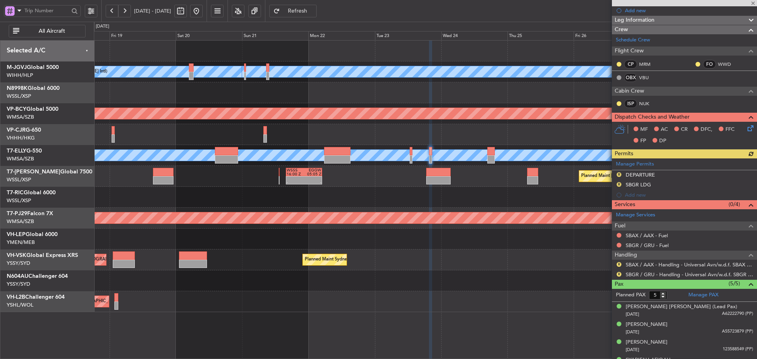
scroll to position [112, 0]
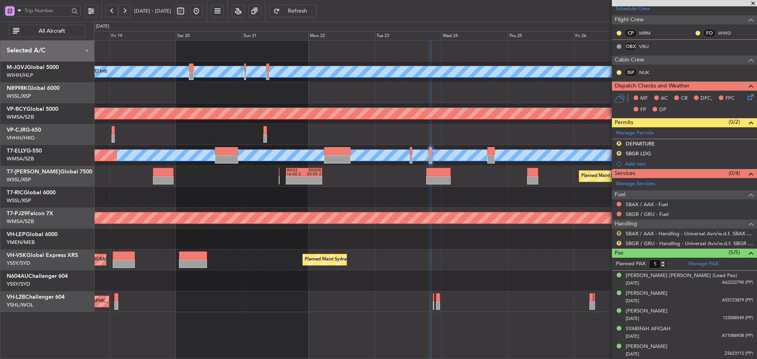
click at [618, 233] on button "R" at bounding box center [618, 233] width 5 height 5
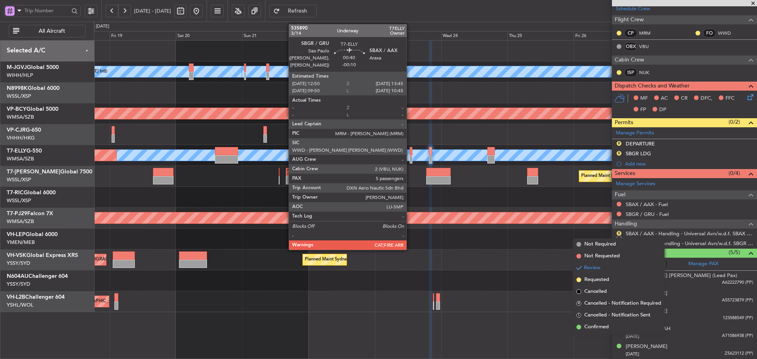
click at [410, 160] on div at bounding box center [410, 159] width 3 height 8
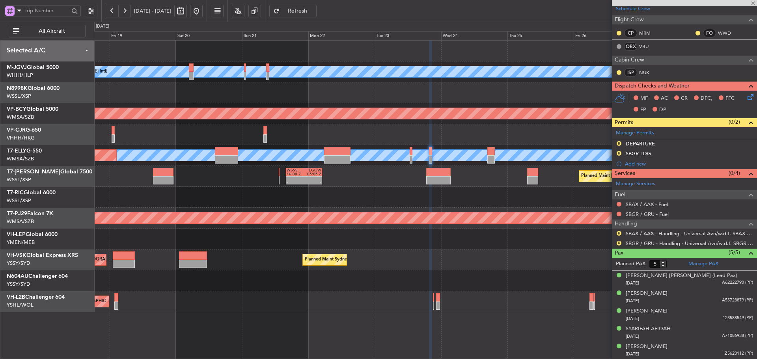
scroll to position [0, 0]
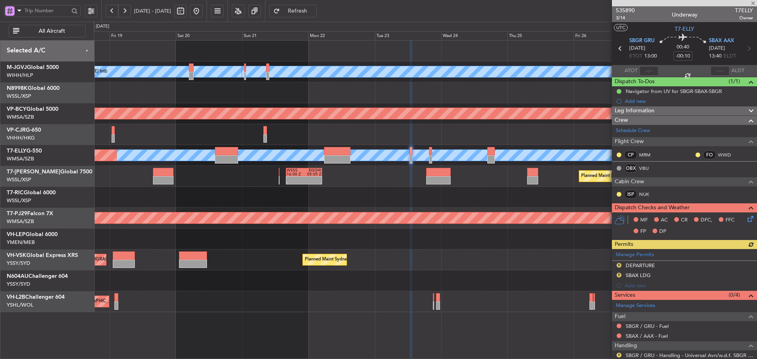
click at [618, 264] on div "Manage Permits R DEPARTURE R SBAX LDG Add new" at bounding box center [684, 270] width 145 height 42
click at [618, 265] on button "R" at bounding box center [618, 265] width 5 height 5
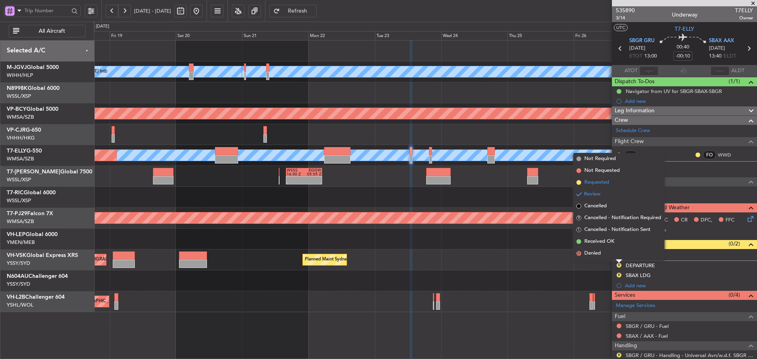
click at [578, 182] on span at bounding box center [578, 182] width 5 height 5
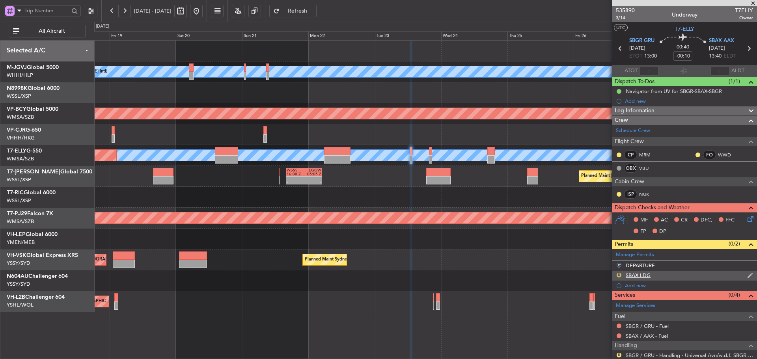
click at [618, 273] on button "R" at bounding box center [618, 275] width 5 height 5
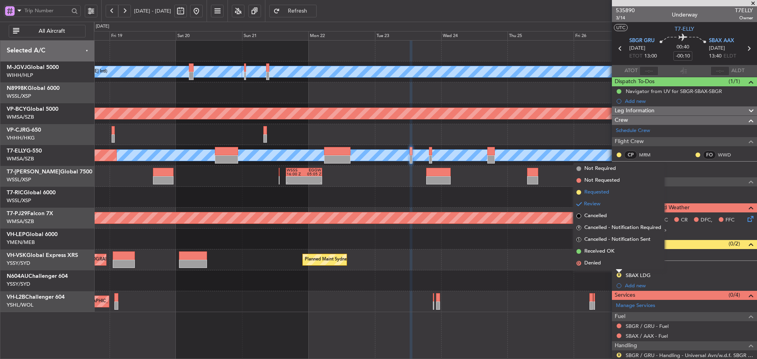
click at [580, 193] on span at bounding box center [578, 192] width 5 height 5
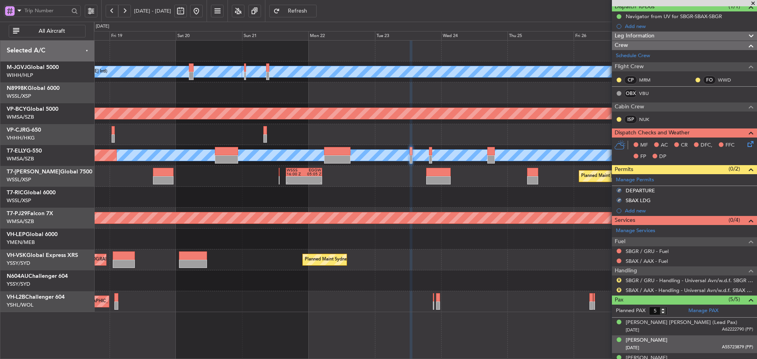
scroll to position [118, 0]
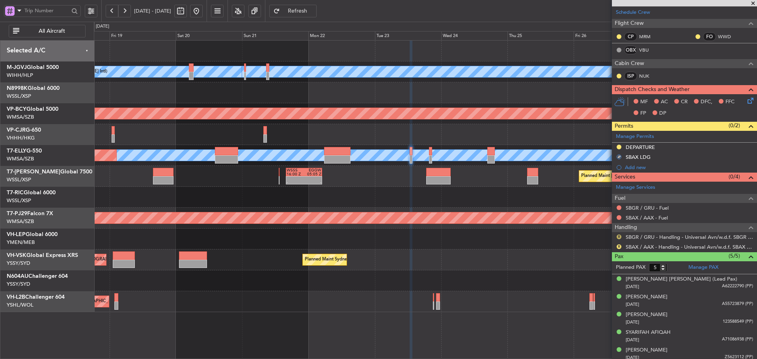
click at [618, 237] on button "R" at bounding box center [618, 236] width 5 height 5
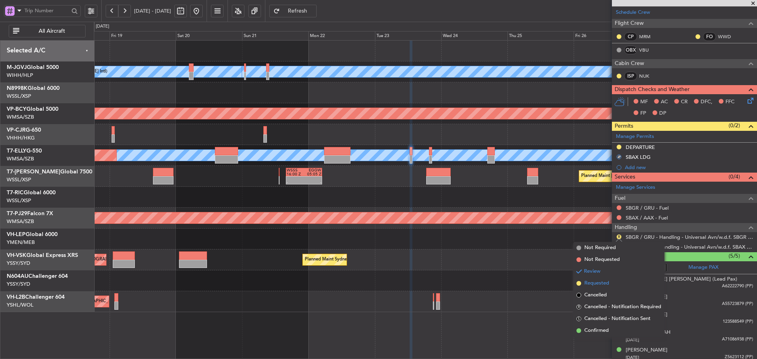
click at [579, 283] on span at bounding box center [578, 283] width 5 height 5
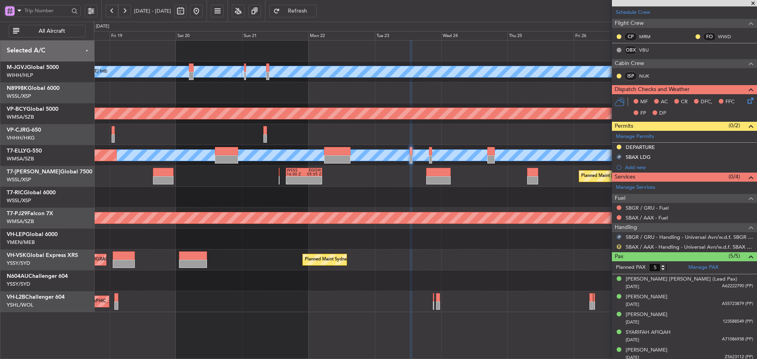
click at [619, 246] on button "R" at bounding box center [618, 246] width 5 height 5
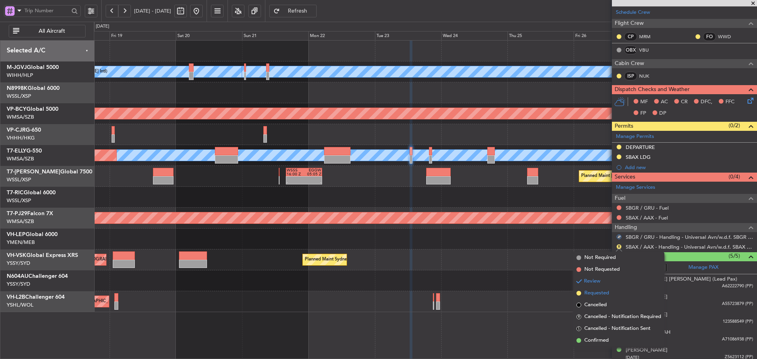
click at [578, 293] on span at bounding box center [578, 293] width 5 height 5
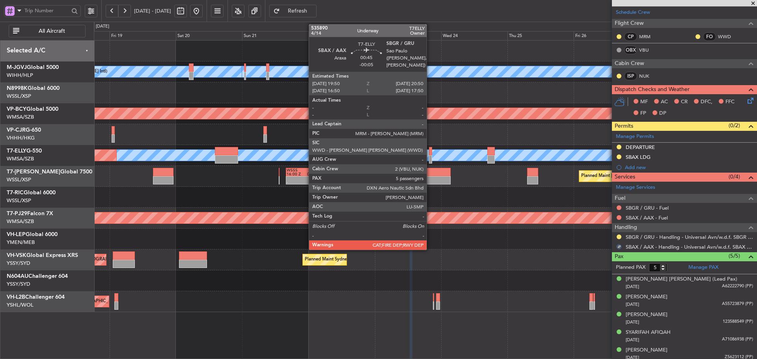
click at [430, 158] on div at bounding box center [430, 159] width 3 height 8
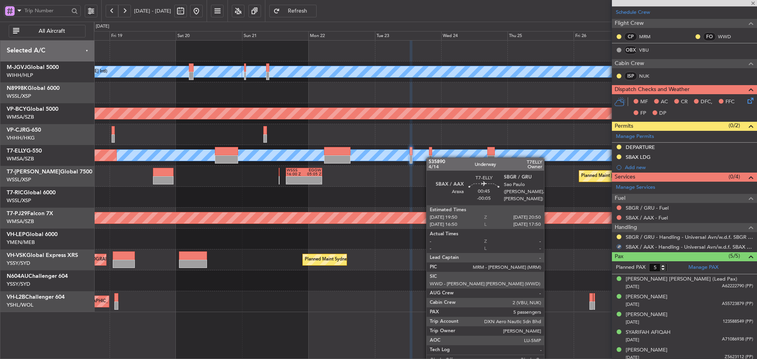
scroll to position [0, 0]
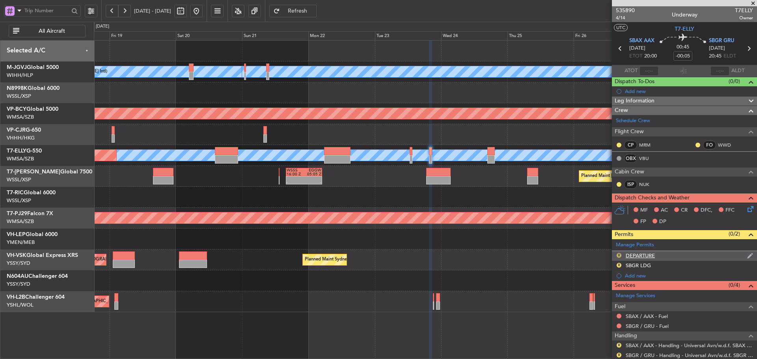
click at [618, 255] on button "R" at bounding box center [618, 255] width 5 height 5
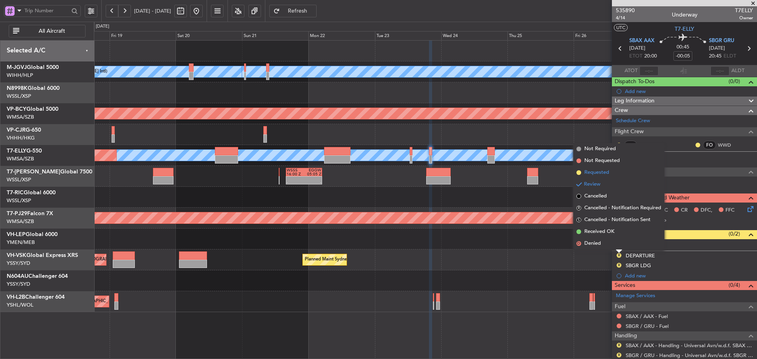
click at [578, 172] on span at bounding box center [578, 172] width 5 height 5
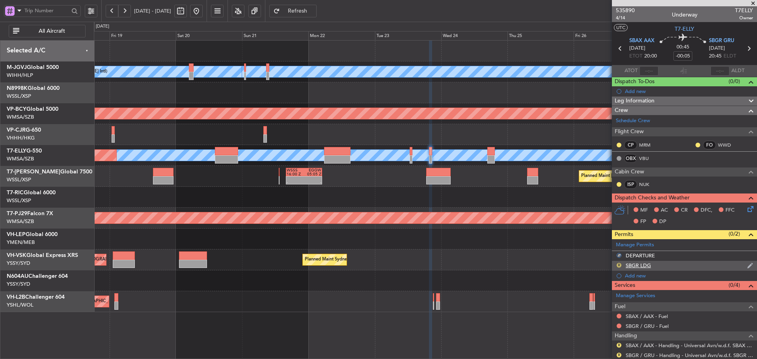
click at [618, 266] on button "R" at bounding box center [618, 265] width 5 height 5
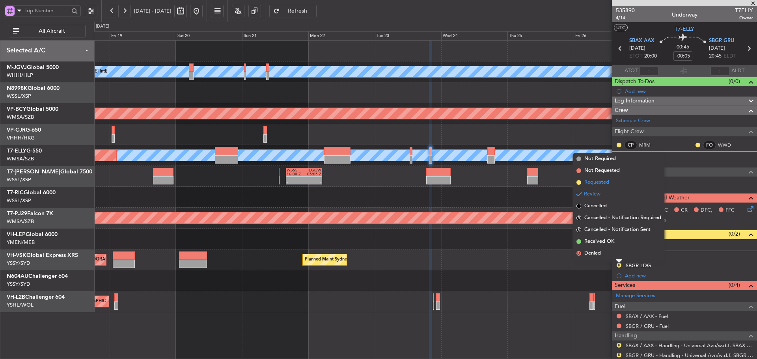
click at [579, 184] on span at bounding box center [578, 182] width 5 height 5
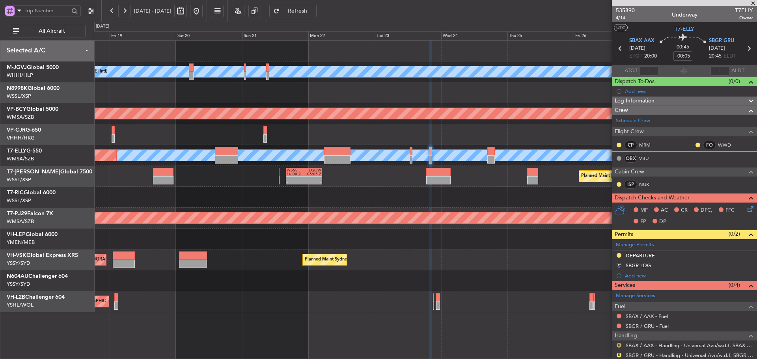
click at [617, 345] on button "R" at bounding box center [618, 345] width 5 height 5
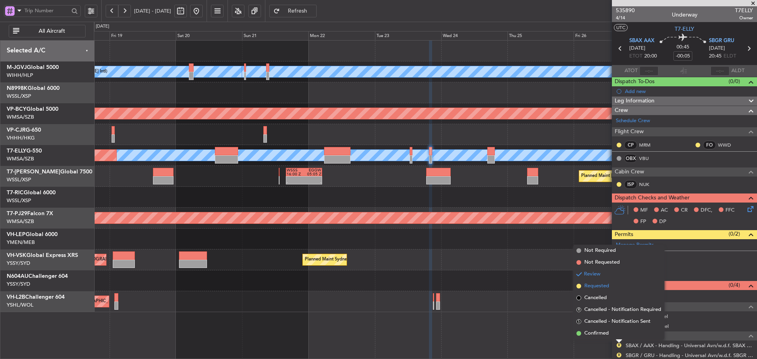
click at [578, 285] on span at bounding box center [578, 286] width 5 height 5
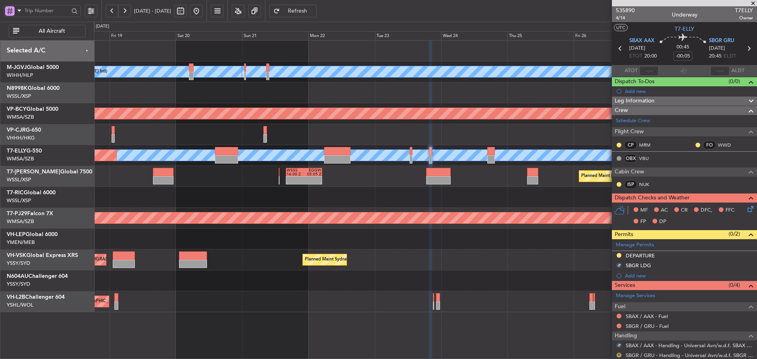
click at [620, 355] on button "R" at bounding box center [618, 355] width 5 height 5
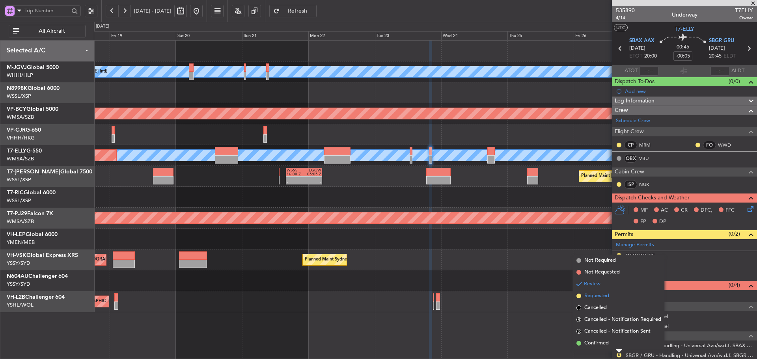
click at [578, 296] on span at bounding box center [578, 296] width 5 height 5
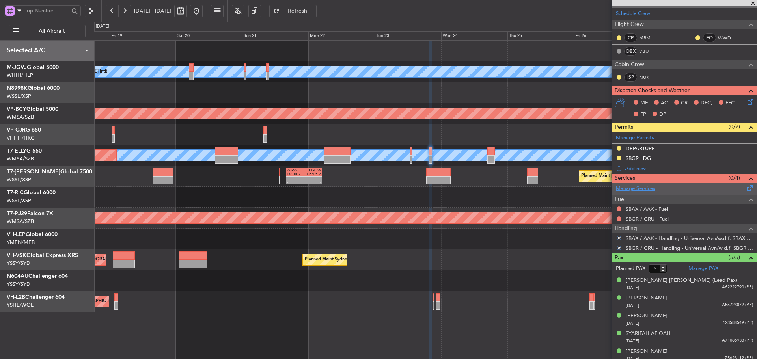
scroll to position [112, 0]
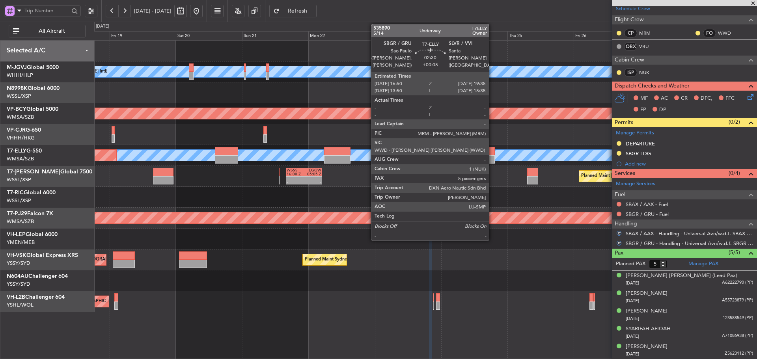
click at [492, 158] on div at bounding box center [491, 159] width 8 height 8
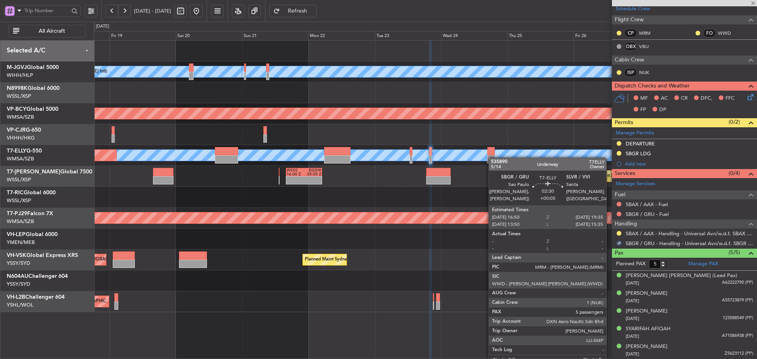
scroll to position [0, 0]
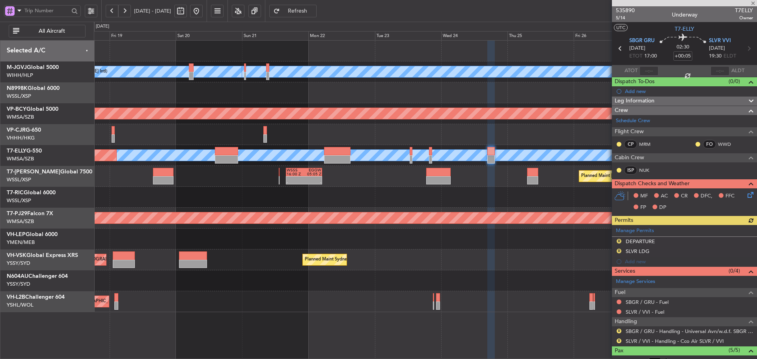
click at [618, 239] on div "Manage Permits R DEPARTURE R SLVR LDG Add new" at bounding box center [684, 246] width 145 height 42
click at [618, 243] on button "R" at bounding box center [618, 241] width 5 height 5
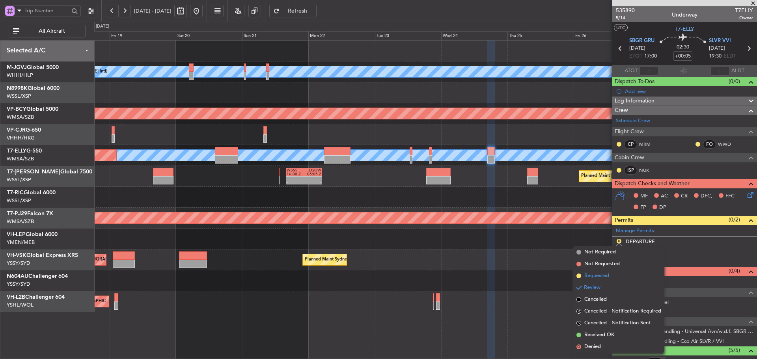
click at [576, 277] on span at bounding box center [578, 275] width 5 height 5
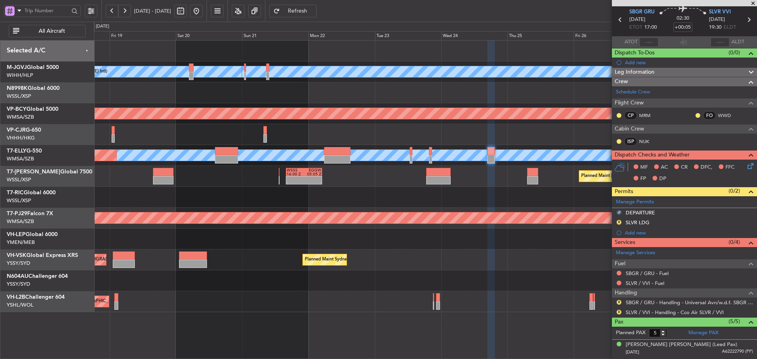
scroll to position [39, 0]
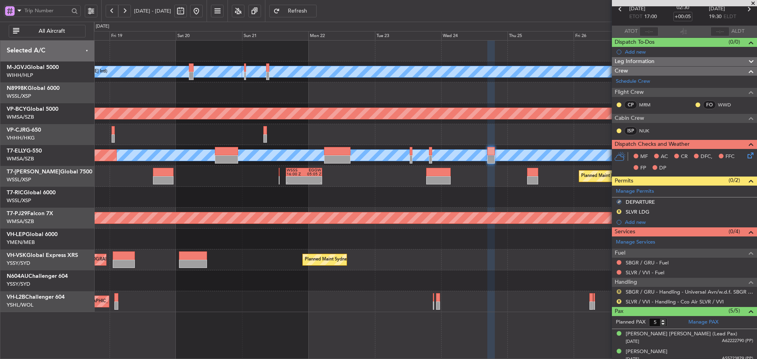
click at [618, 292] on button "R" at bounding box center [618, 291] width 5 height 5
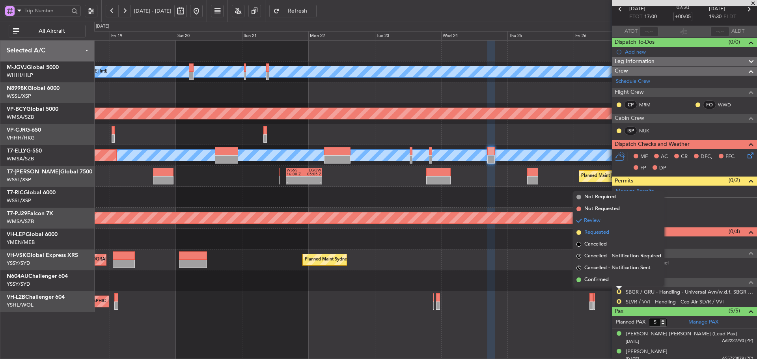
click at [579, 233] on span at bounding box center [578, 232] width 5 height 5
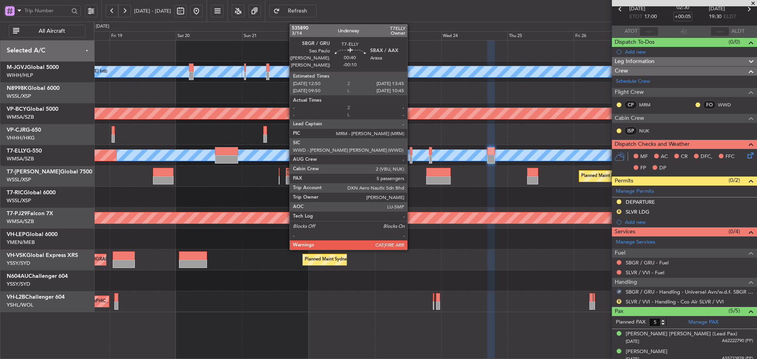
click at [411, 154] on div at bounding box center [410, 151] width 3 height 8
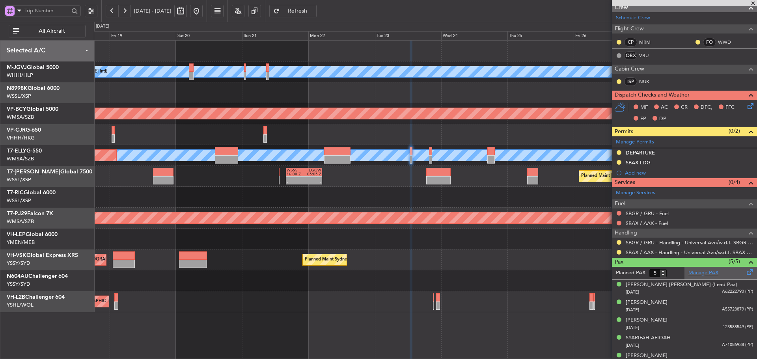
scroll to position [122, 0]
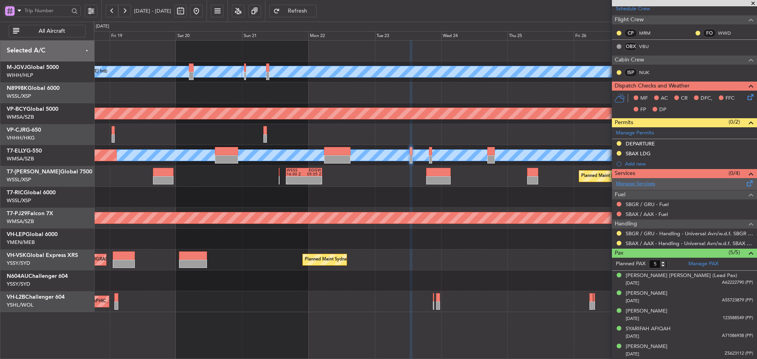
click at [636, 183] on link "Manage Services" at bounding box center [635, 184] width 39 height 8
click at [313, 16] on button "Refresh" at bounding box center [292, 11] width 47 height 13
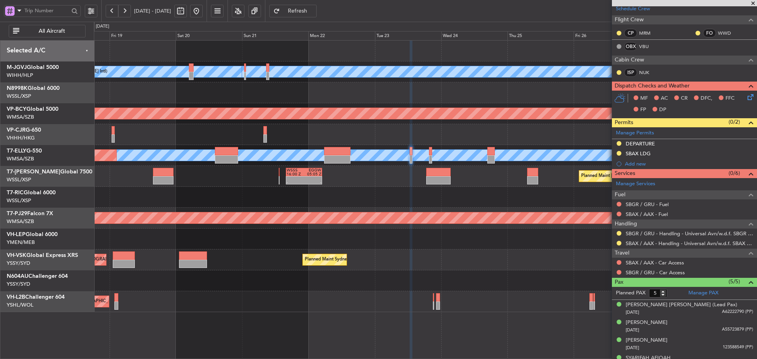
click at [313, 10] on span "Refresh" at bounding box center [297, 11] width 32 height 6
click at [633, 273] on link "SBGR / GRU - Car Access" at bounding box center [654, 272] width 59 height 7
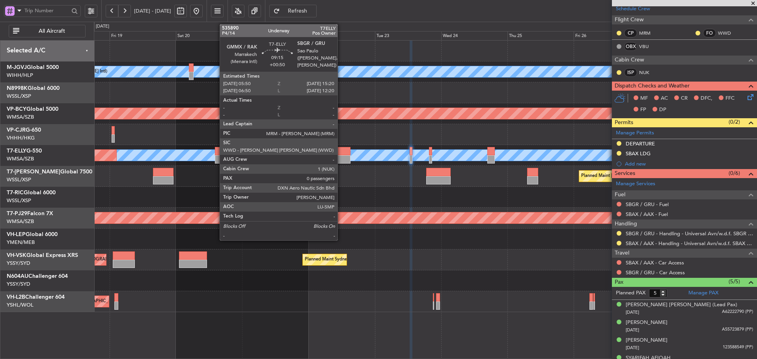
click at [341, 157] on div at bounding box center [337, 159] width 26 height 8
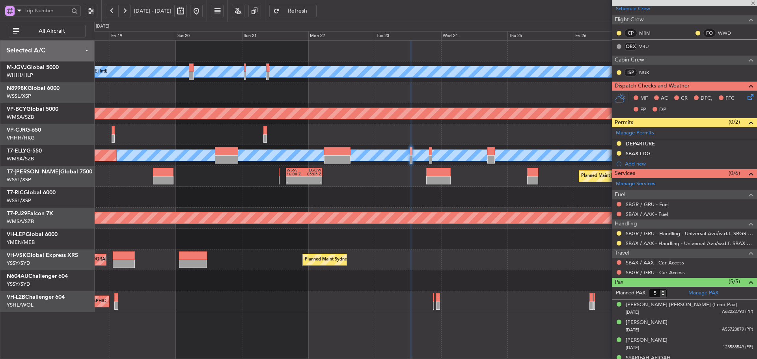
type input "+00:50"
type input "0"
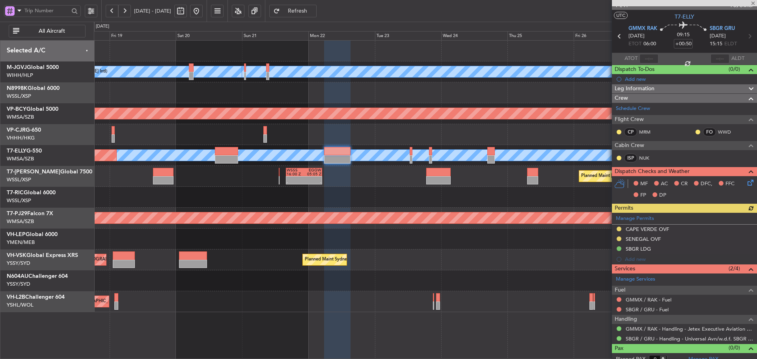
scroll to position [19, 0]
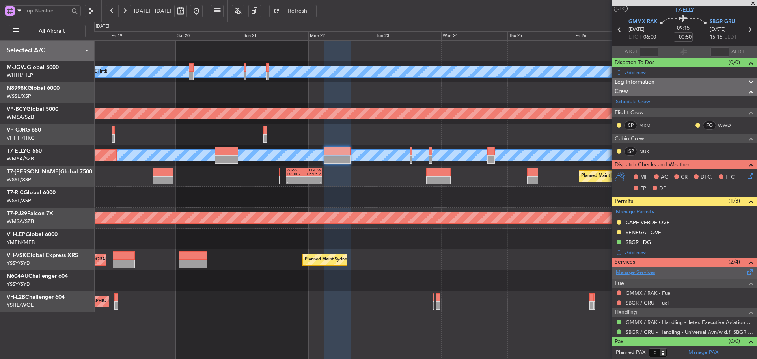
click at [629, 273] on link "Manage Services" at bounding box center [635, 273] width 39 height 8
drag, startPoint x: 303, startPoint y: 10, endPoint x: 398, endPoint y: 111, distance: 138.3
click at [303, 10] on button "Refresh" at bounding box center [292, 11] width 47 height 13
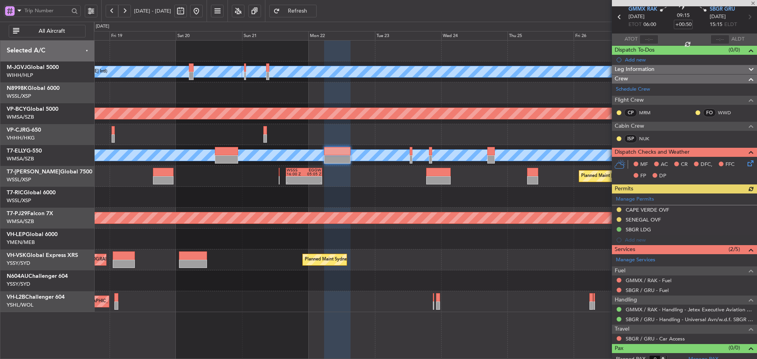
scroll to position [38, 0]
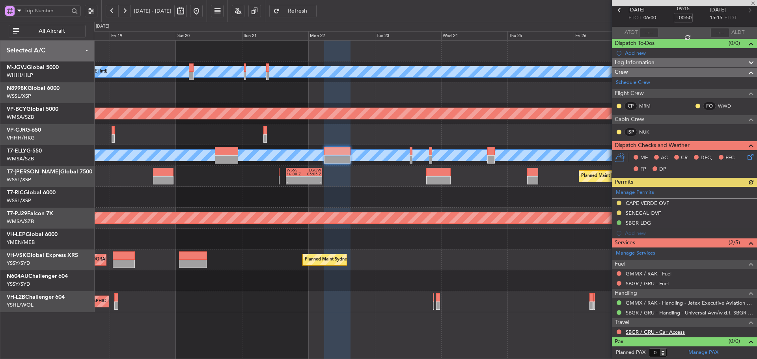
click at [662, 331] on link "SBGR / GRU - Car Access" at bounding box center [654, 332] width 59 height 7
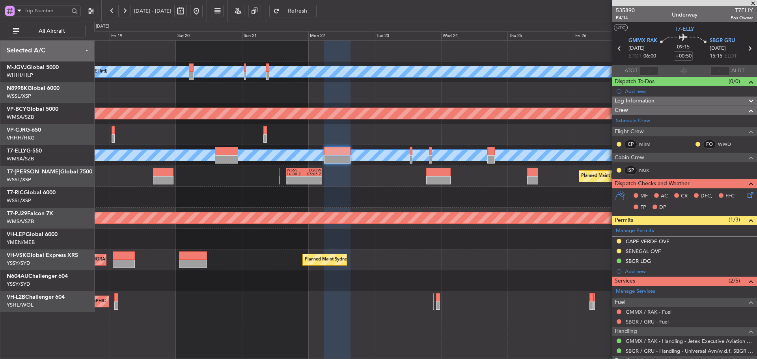
scroll to position [38, 0]
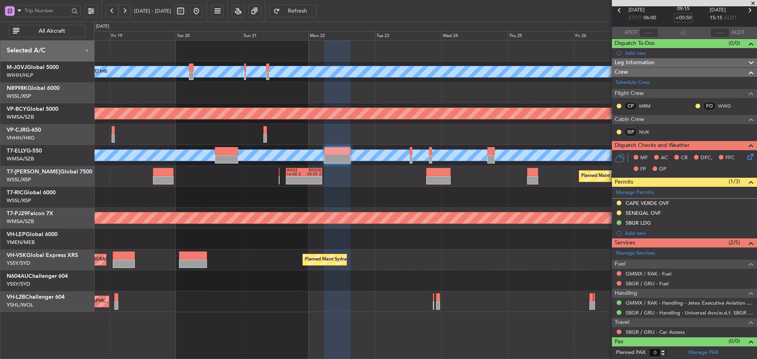
click at [302, 10] on button "Refresh" at bounding box center [292, 11] width 47 height 13
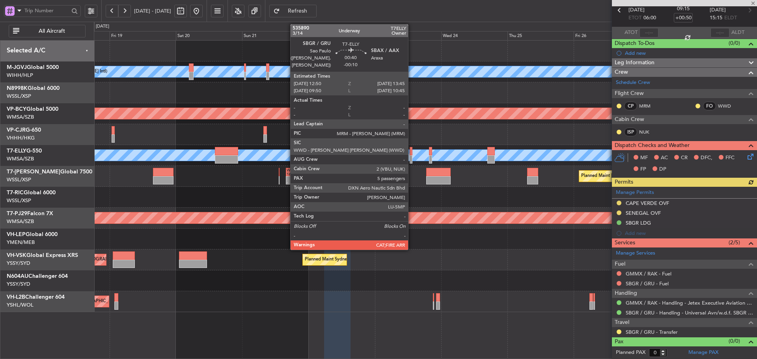
click at [411, 157] on div at bounding box center [410, 159] width 3 height 8
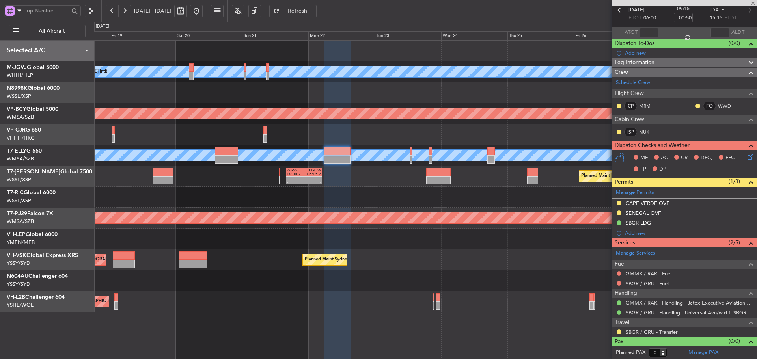
type input "-00:10"
type input "5"
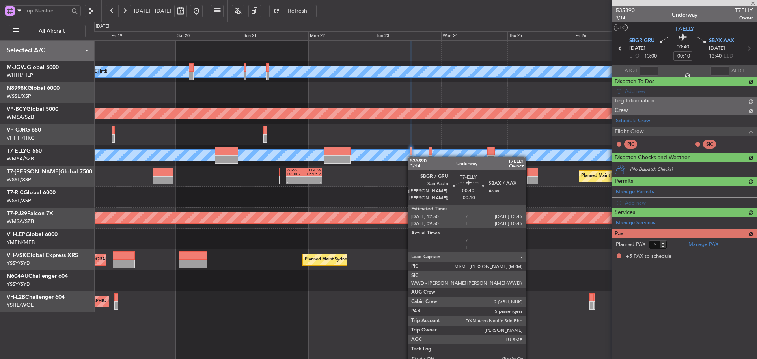
scroll to position [0, 0]
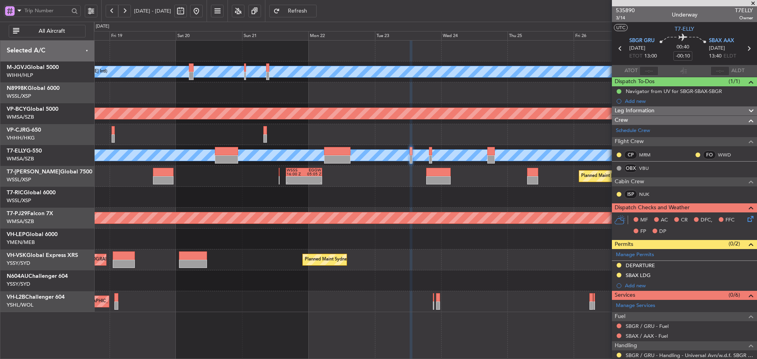
click at [314, 12] on span "Refresh" at bounding box center [297, 11] width 32 height 6
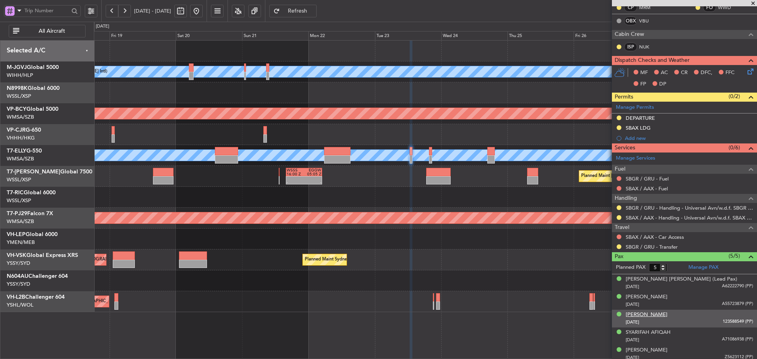
scroll to position [151, 0]
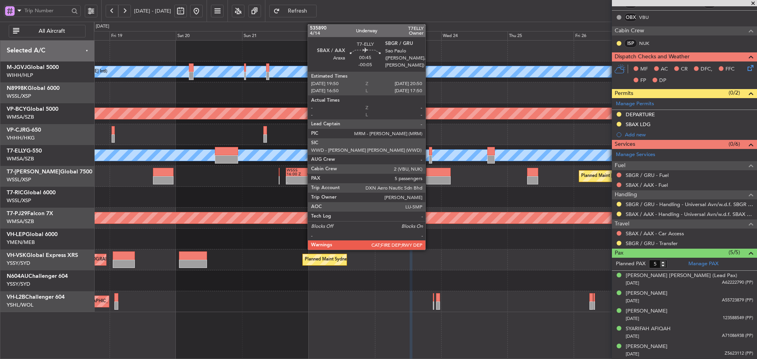
click at [429, 156] on div at bounding box center [430, 159] width 3 height 8
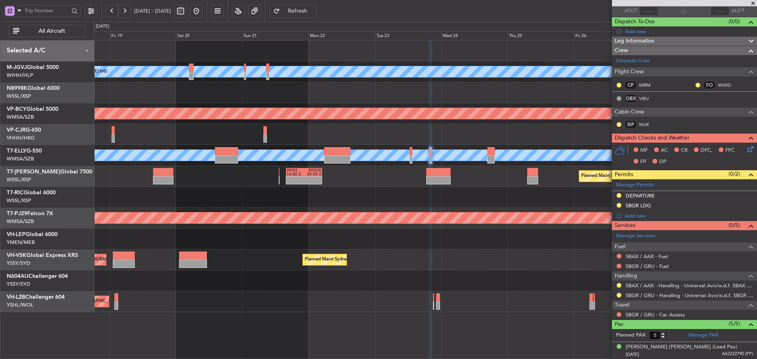
scroll to position [79, 0]
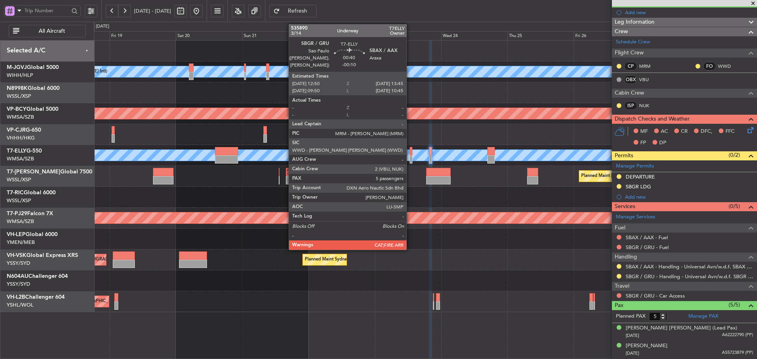
click at [410, 157] on div at bounding box center [410, 159] width 3 height 8
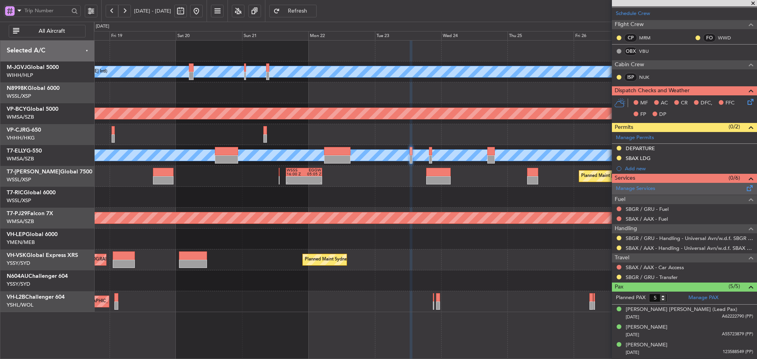
scroll to position [118, 0]
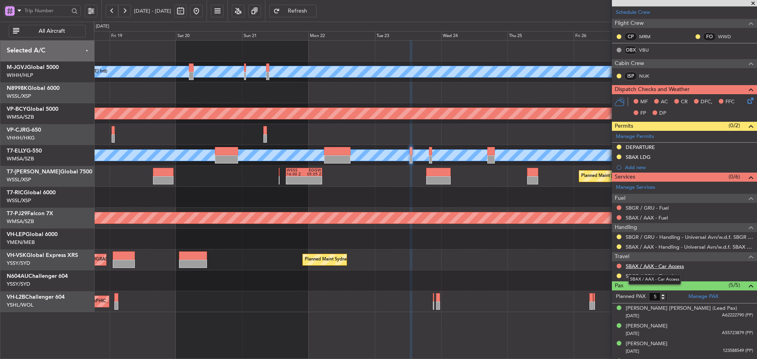
click at [656, 266] on link "SBAX / AAX - Car Access" at bounding box center [654, 266] width 58 height 7
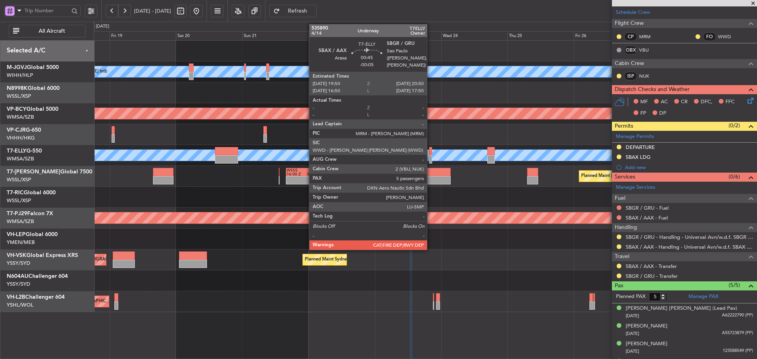
click at [430, 154] on div at bounding box center [430, 151] width 3 height 8
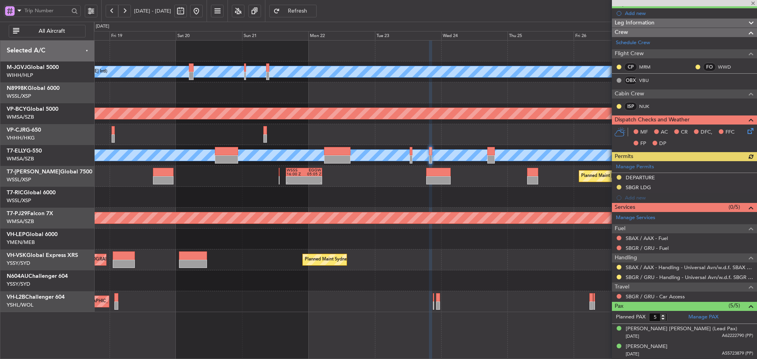
scroll to position [79, 0]
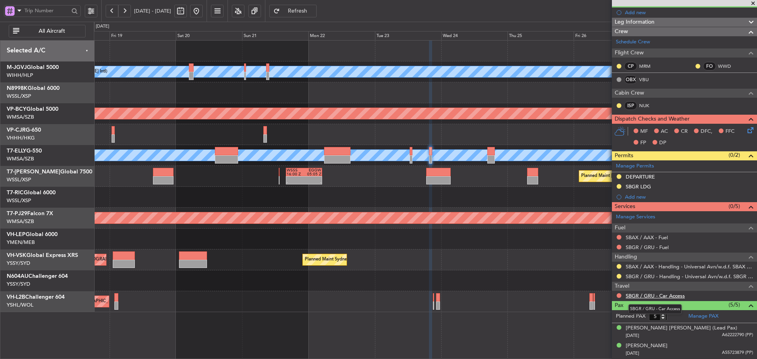
click at [651, 295] on link "SBGR / GRU - Car Access" at bounding box center [654, 295] width 59 height 7
click at [307, 12] on span "Refresh" at bounding box center [297, 11] width 32 height 6
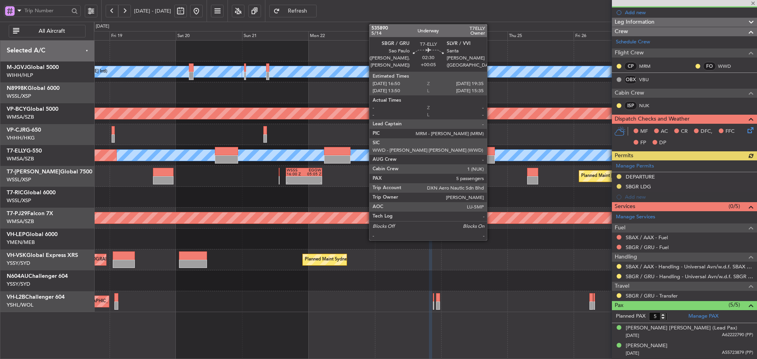
click at [490, 154] on div at bounding box center [491, 151] width 8 height 8
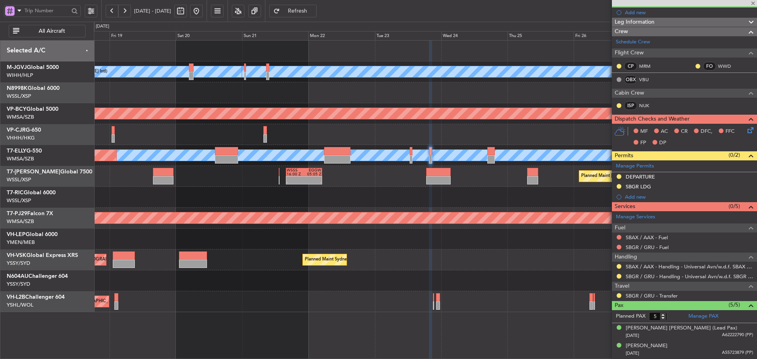
type input "+00:05"
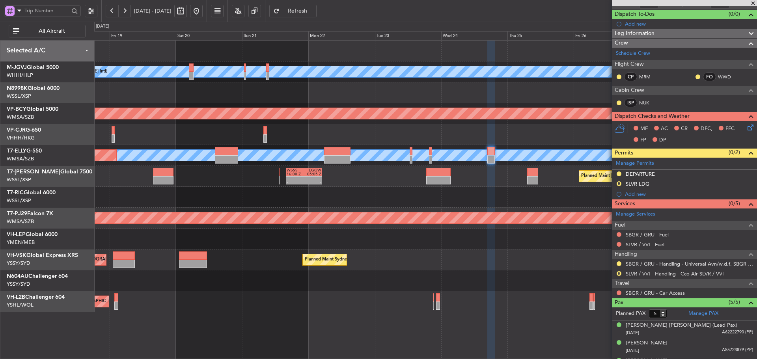
scroll to position [117, 0]
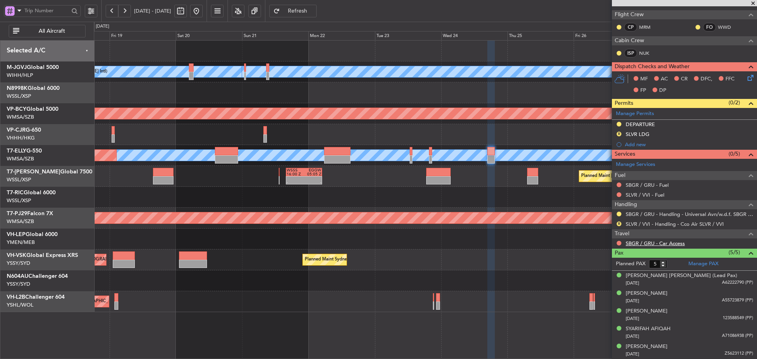
click at [645, 244] on link "SBGR / GRU - Car Access" at bounding box center [654, 243] width 59 height 7
click at [753, 3] on span at bounding box center [753, 3] width 8 height 7
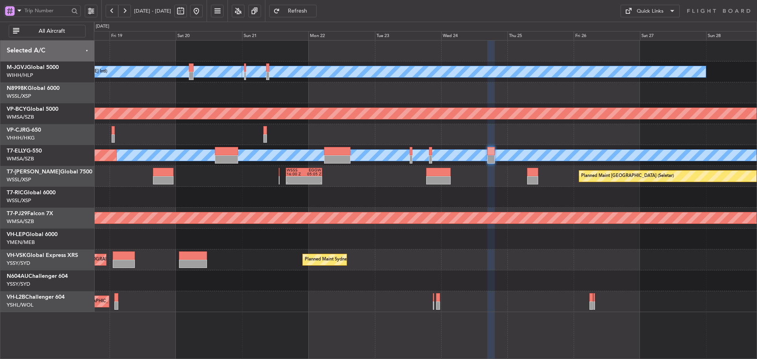
type input "0"
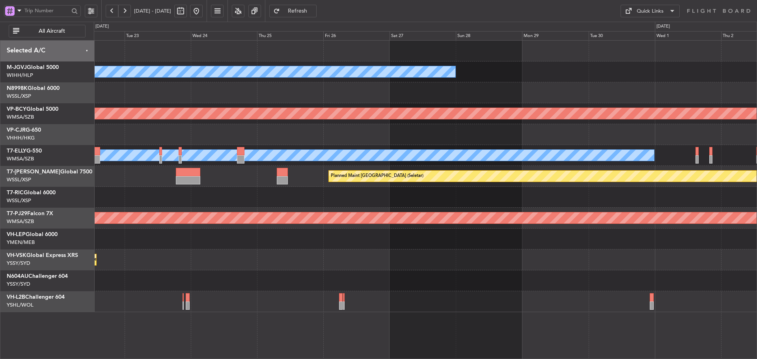
click at [370, 135] on div at bounding box center [425, 134] width 662 height 21
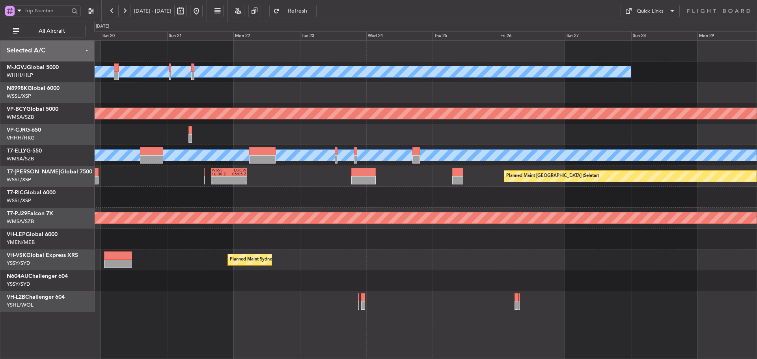
click at [618, 143] on div "Planned Maint [GEOGRAPHIC_DATA] ([GEOGRAPHIC_DATA] Intl)" at bounding box center [425, 134] width 662 height 21
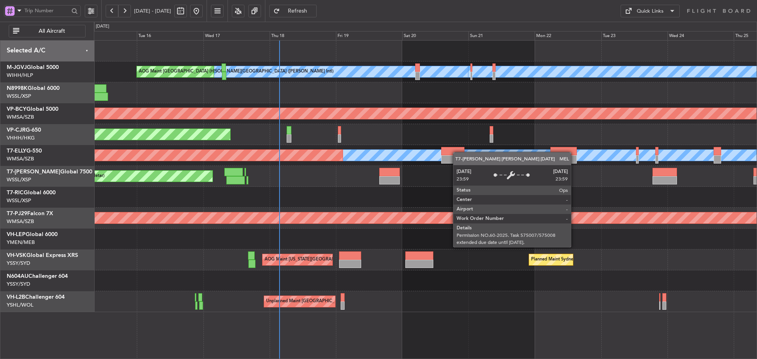
click at [612, 155] on div "MEL Jakarta (Halim Intl) MEL Jakarta (Halim Intl) MEL Jakarta (Halim Intl) AOG …" at bounding box center [425, 177] width 662 height 272
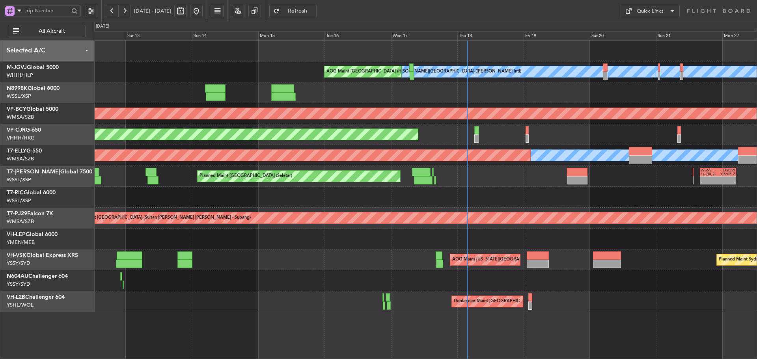
click at [451, 165] on div "MEL Planned Maint Dubai (Dubai Intl)" at bounding box center [425, 155] width 662 height 21
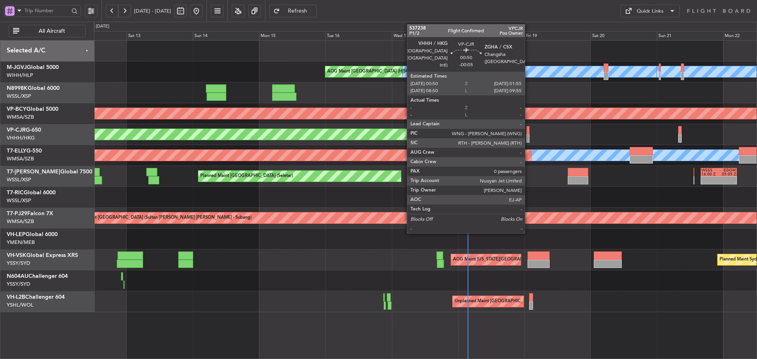
click at [528, 134] on div at bounding box center [527, 130] width 3 height 8
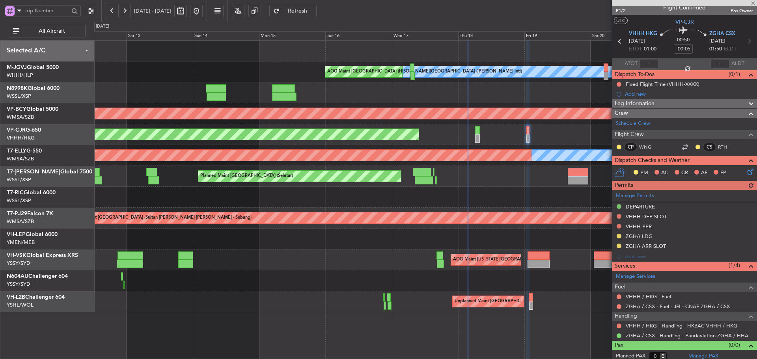
scroll to position [11, 0]
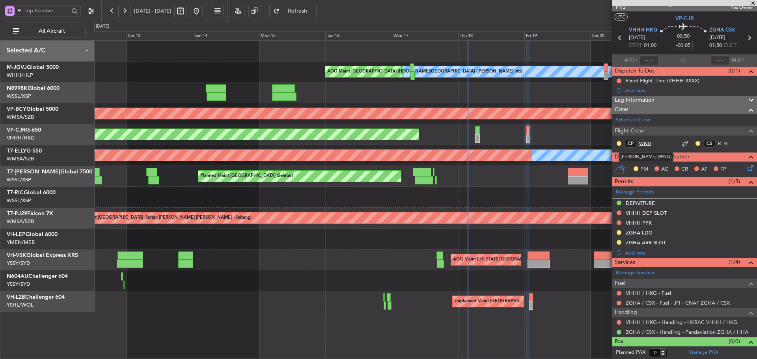
click at [640, 142] on link "WNG" at bounding box center [648, 143] width 18 height 7
click at [649, 143] on link "WNG" at bounding box center [648, 143] width 18 height 7
click at [33, 130] on link "VP-CJR G-650" at bounding box center [24, 130] width 34 height 6
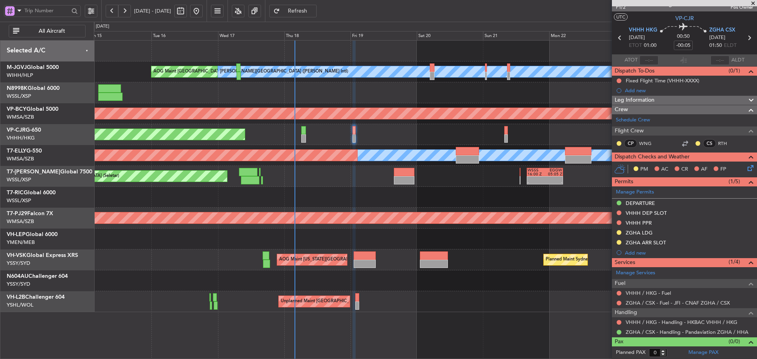
click at [362, 178] on div "Planned Maint Singapore (Seletar) - - WSSS 16:00 Z EGGW 05:05 Z Planned Maint S…" at bounding box center [425, 176] width 662 height 21
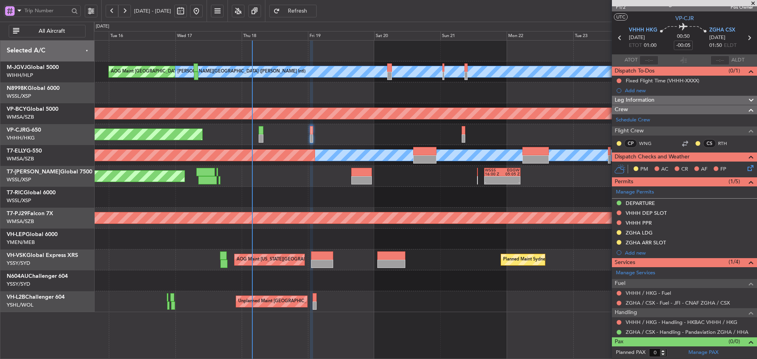
click at [391, 127] on div "Planned Maint [GEOGRAPHIC_DATA] ([GEOGRAPHIC_DATA] Intl)" at bounding box center [425, 134] width 662 height 21
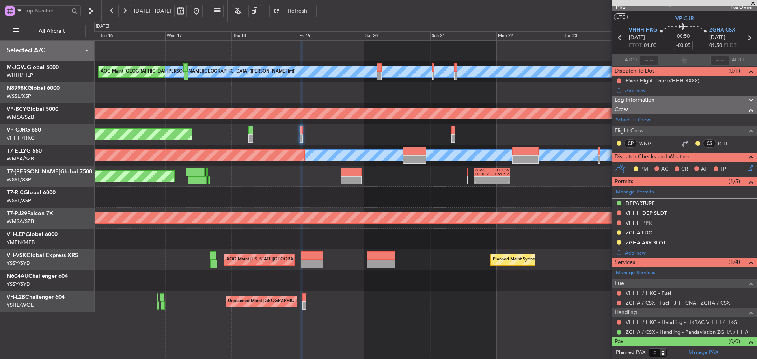
click at [753, 4] on span at bounding box center [753, 3] width 8 height 7
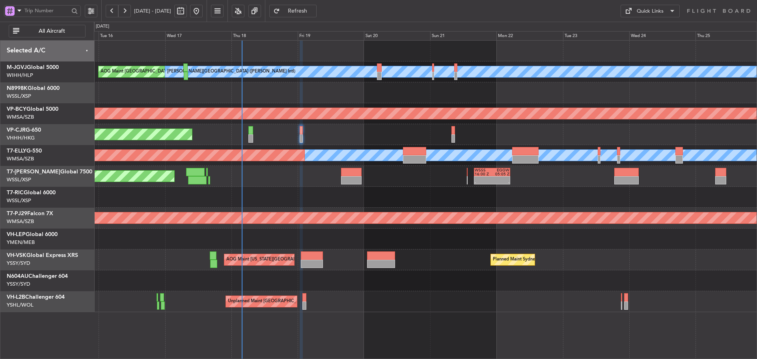
scroll to position [0, 0]
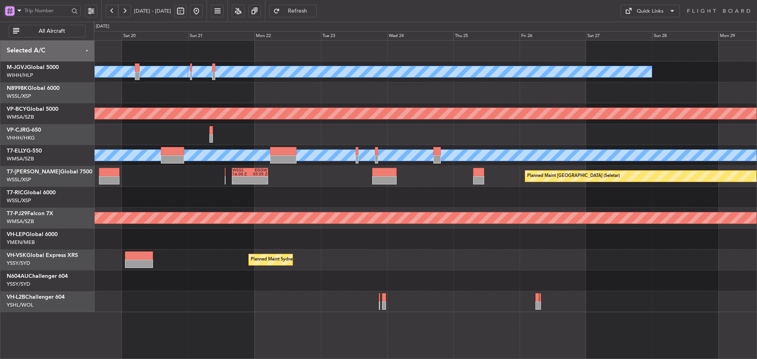
click at [362, 185] on div "MEL Jakarta (Halim Intl) MEL Jakarta (Halim Intl) MEL Jakarta (Halim Intl) AOG …" at bounding box center [425, 177] width 662 height 272
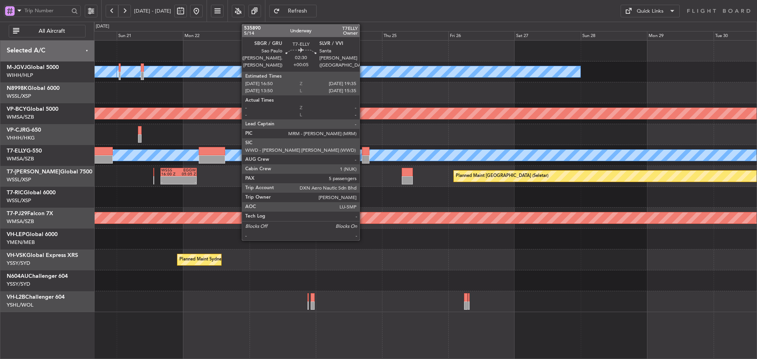
click at [363, 158] on div at bounding box center [366, 159] width 8 height 8
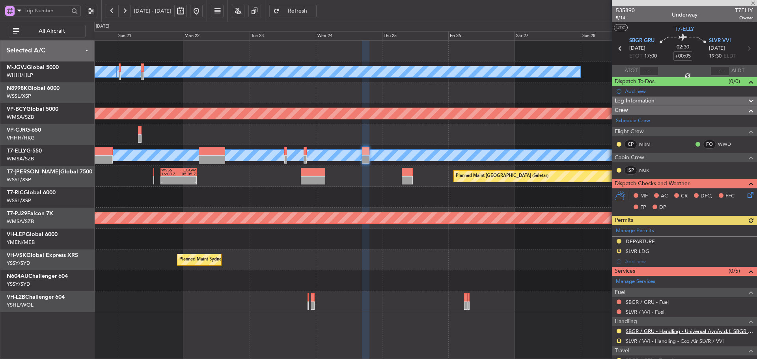
scroll to position [39, 0]
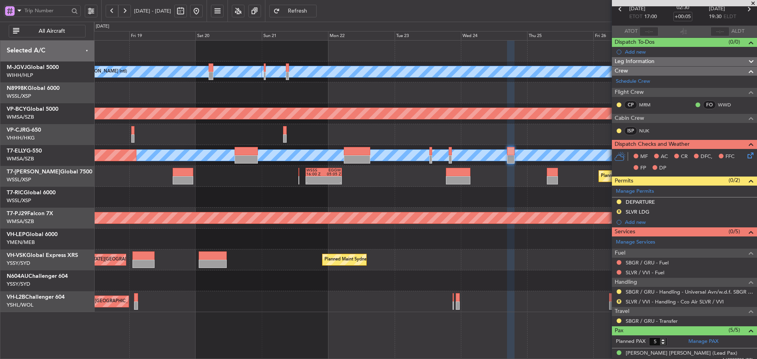
click at [498, 139] on div "Planned Maint [GEOGRAPHIC_DATA] ([GEOGRAPHIC_DATA] Intl)" at bounding box center [425, 134] width 662 height 21
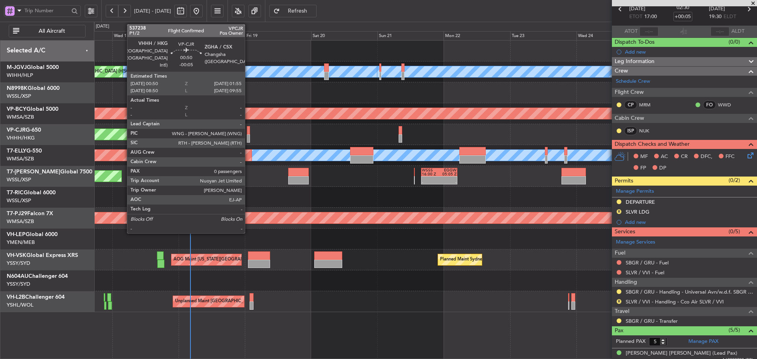
click at [248, 135] on div at bounding box center [248, 138] width 3 height 8
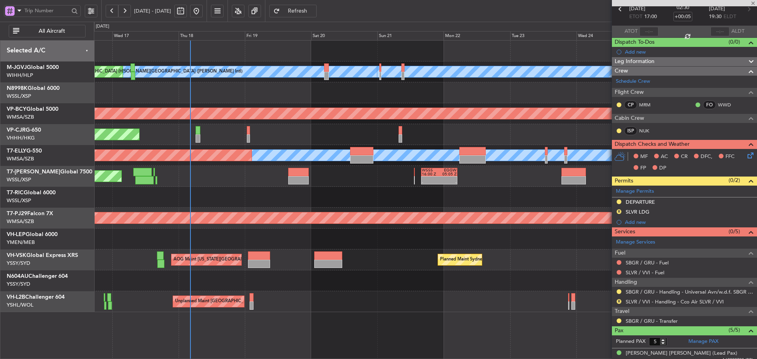
type input "-00:05"
type input "0"
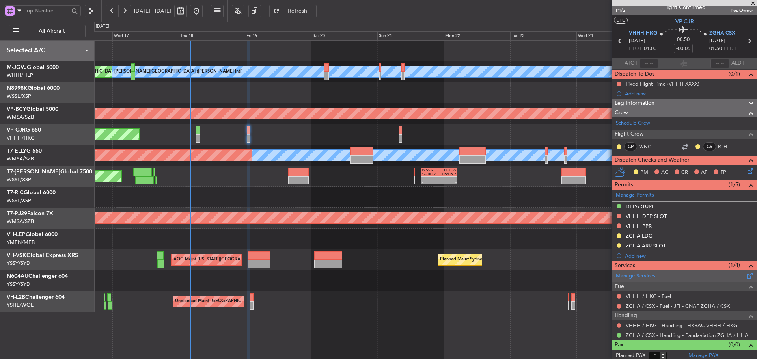
scroll to position [11, 0]
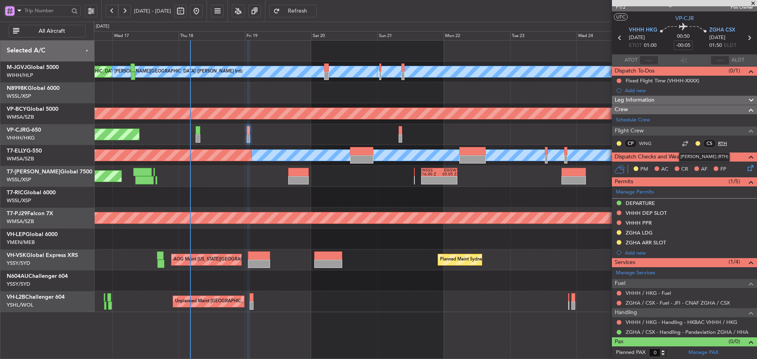
click at [718, 143] on link "RTH" at bounding box center [727, 143] width 18 height 7
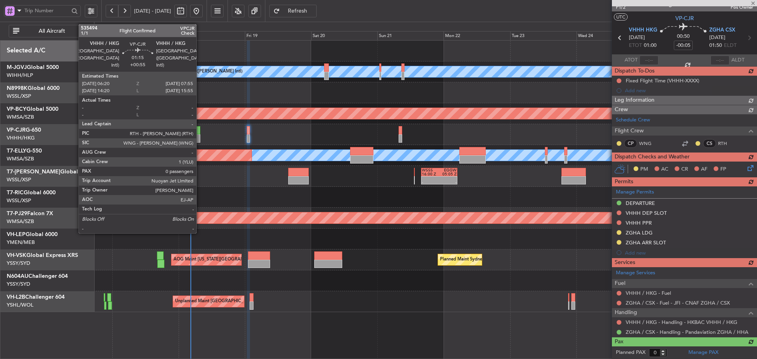
click at [200, 134] on div at bounding box center [197, 130] width 5 height 8
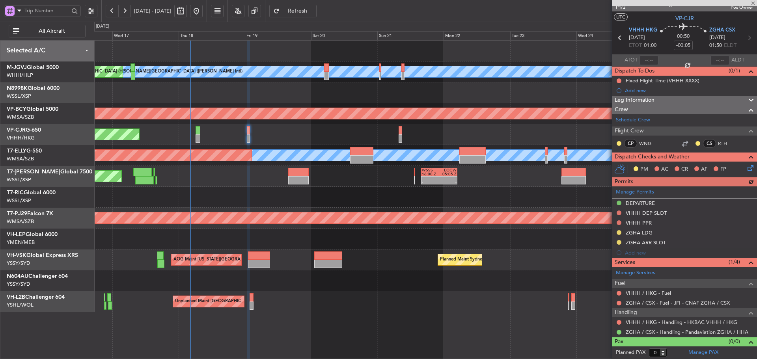
click at [199, 134] on div at bounding box center [197, 130] width 5 height 8
type input "+00:55"
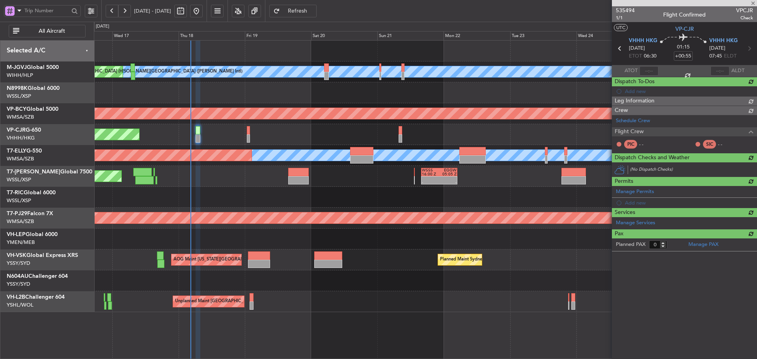
scroll to position [0, 0]
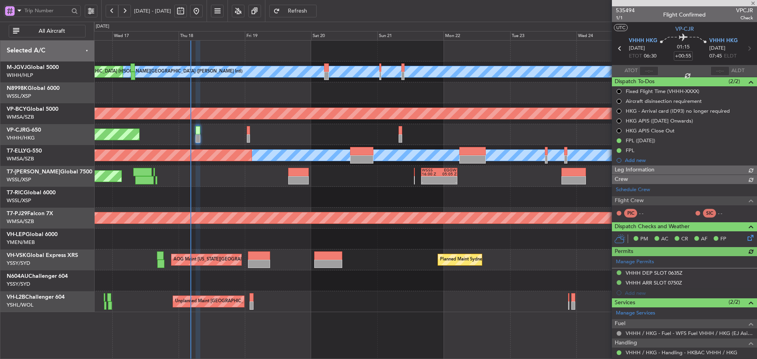
type input "[PERSON_NAME] (KYA)"
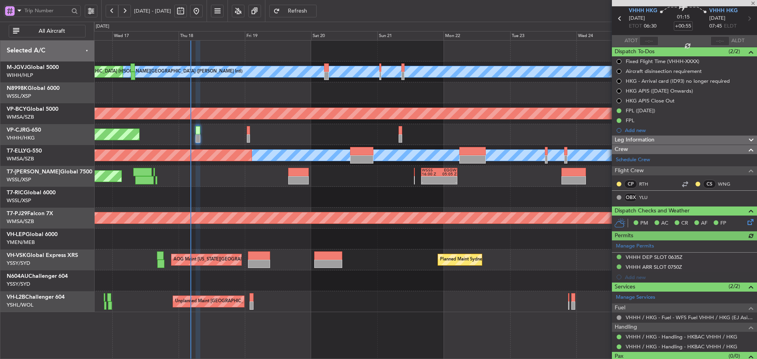
scroll to position [39, 0]
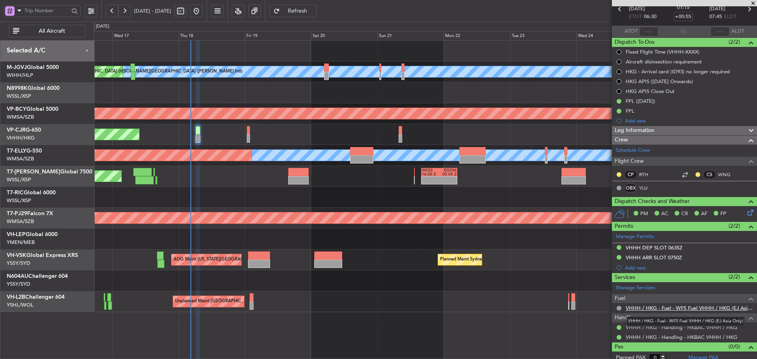
click at [666, 307] on link "VHHH / HKG - Fuel - WFS Fuel VHHH / HKG (EJ Asia Only)" at bounding box center [688, 308] width 127 height 7
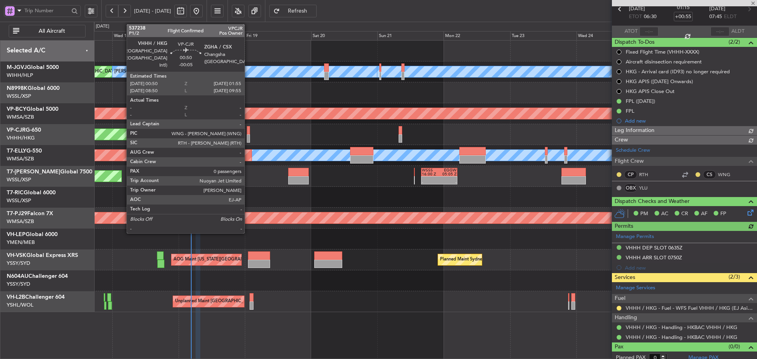
type input "[PERSON_NAME] (KYA)"
click at [248, 137] on div at bounding box center [248, 138] width 3 height 8
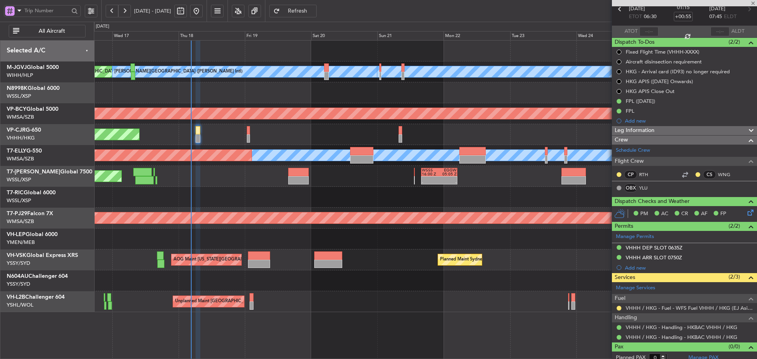
type input "-00:05"
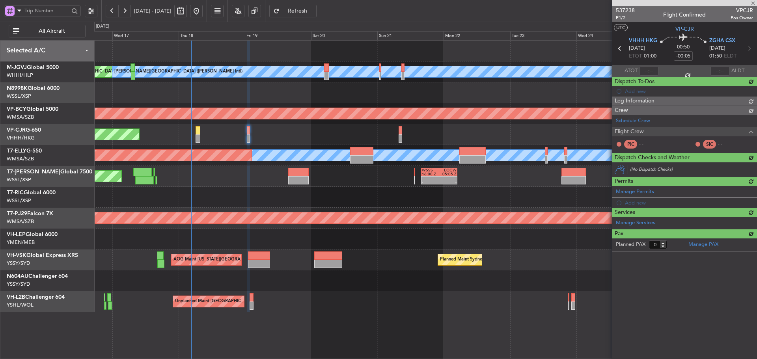
scroll to position [0, 0]
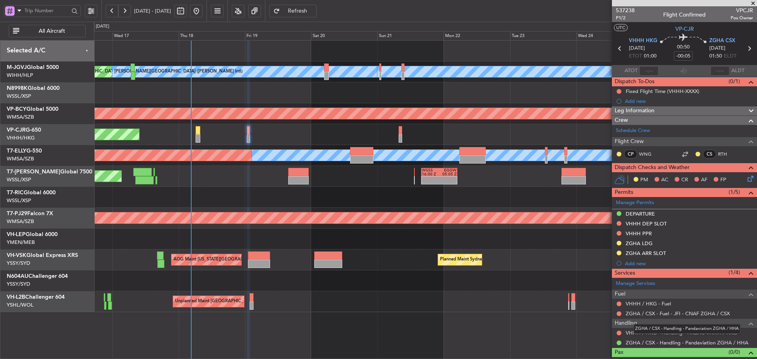
click at [631, 335] on mat-tooltip-component "ZGHA / CSX - Handling - Pandaviation ZGHA / HHA" at bounding box center [687, 328] width 118 height 21
click at [630, 332] on link "VHHH / HKG - Handling - HKBAC VHHH / HKG" at bounding box center [681, 332] width 112 height 7
click at [718, 151] on link "RTH" at bounding box center [727, 154] width 18 height 7
click at [647, 153] on link "WNG" at bounding box center [648, 154] width 18 height 7
click at [343, 191] on div at bounding box center [425, 197] width 662 height 21
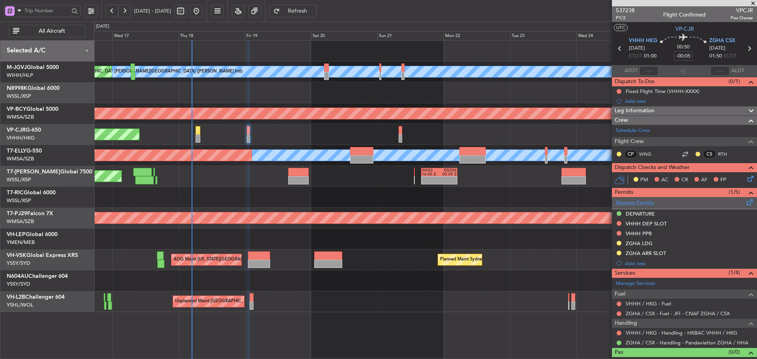
click at [641, 203] on link "Manage Permits" at bounding box center [635, 203] width 38 height 8
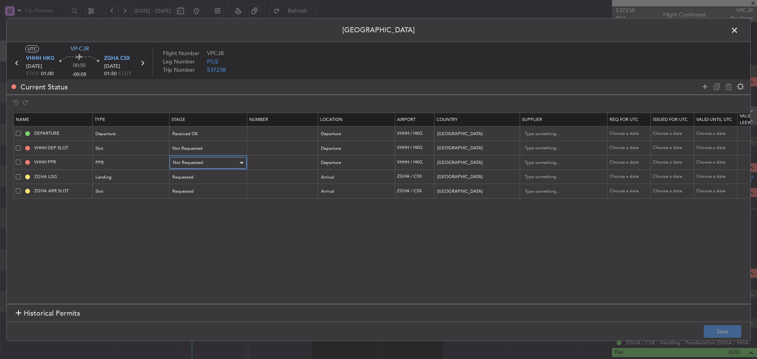
click at [229, 162] on div "Not Requested" at bounding box center [205, 163] width 65 height 12
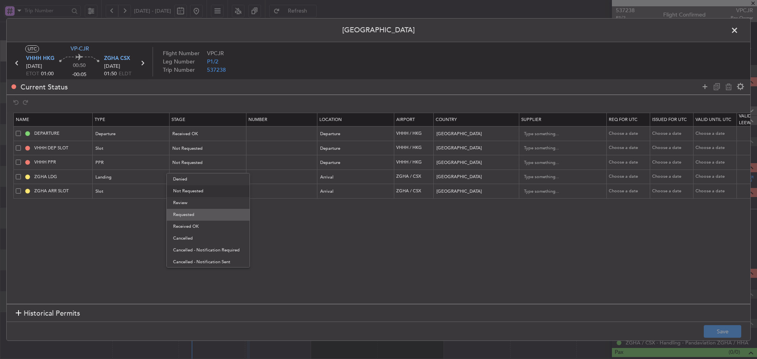
click at [206, 213] on span "Requested" at bounding box center [208, 215] width 70 height 12
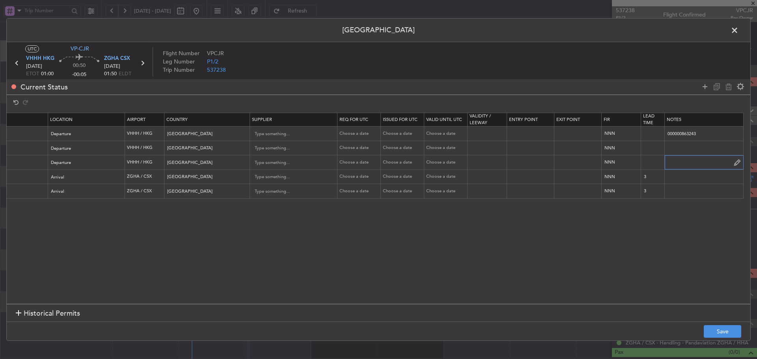
scroll to position [0, 269]
click at [688, 166] on input "text" at bounding box center [703, 162] width 78 height 12
paste input "2025003421"
type input "2025003421"
click at [726, 337] on button "Save" at bounding box center [721, 331] width 37 height 13
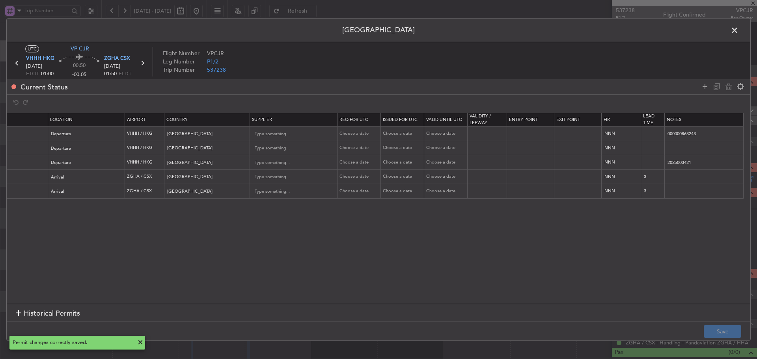
click at [738, 30] on span at bounding box center [738, 32] width 0 height 16
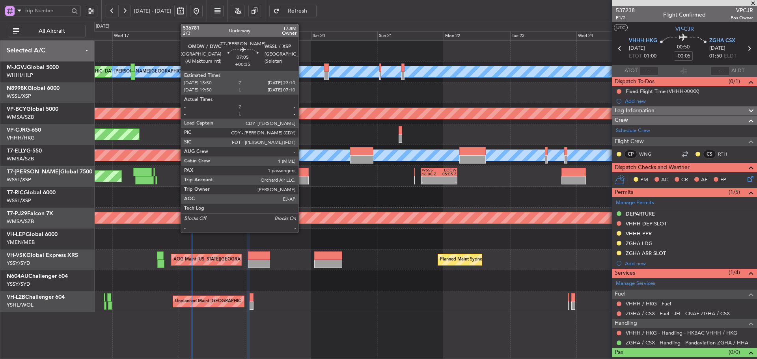
click at [299, 178] on div at bounding box center [298, 180] width 20 height 8
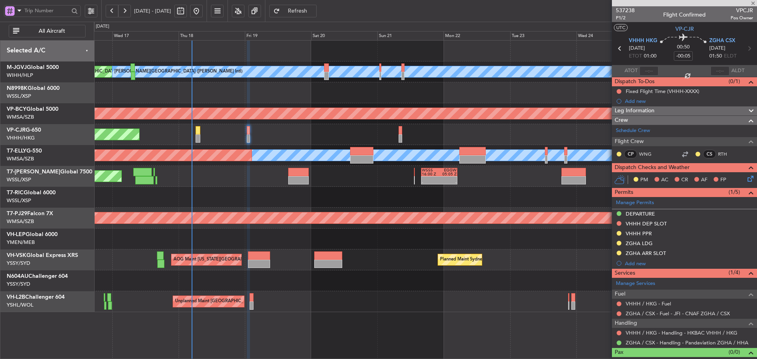
type input "+00:35"
type input "1"
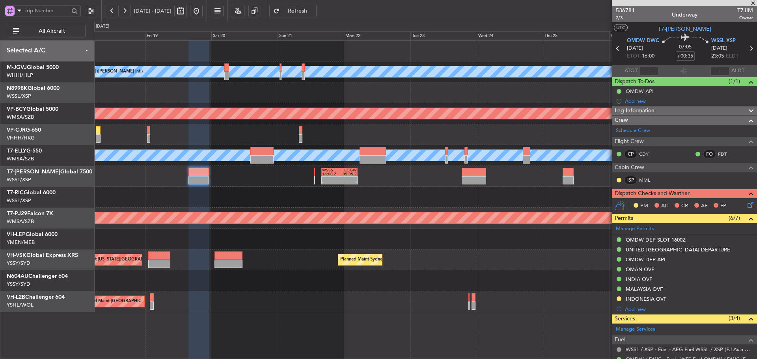
click at [448, 186] on div "MEL Jakarta (Halim Intl) MEL Jakarta (Halim Intl) MEL Jakarta (Halim Intl) AOG …" at bounding box center [425, 177] width 662 height 272
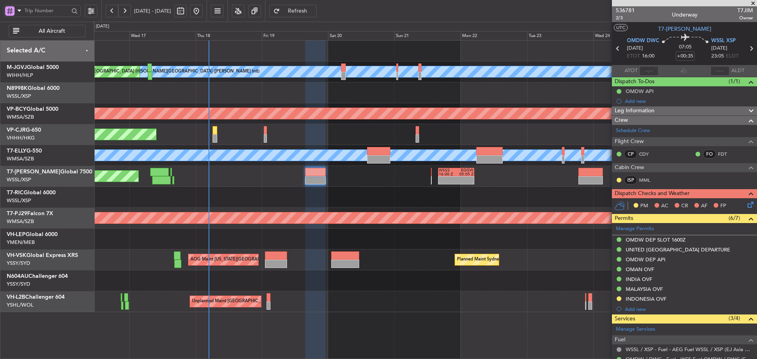
click at [364, 200] on div at bounding box center [425, 197] width 662 height 21
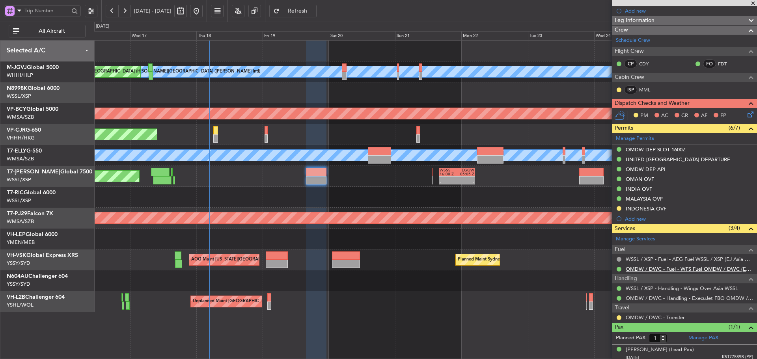
scroll to position [93, 0]
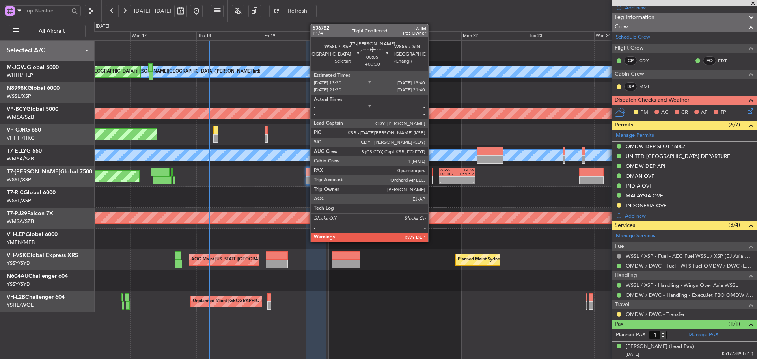
click at [432, 180] on div at bounding box center [432, 180] width 1 height 8
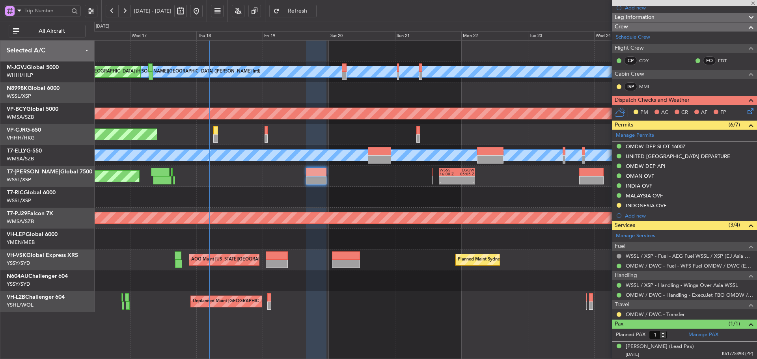
type input "0"
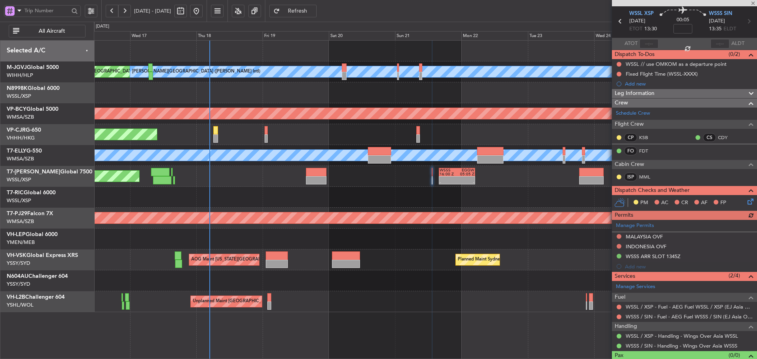
scroll to position [41, 0]
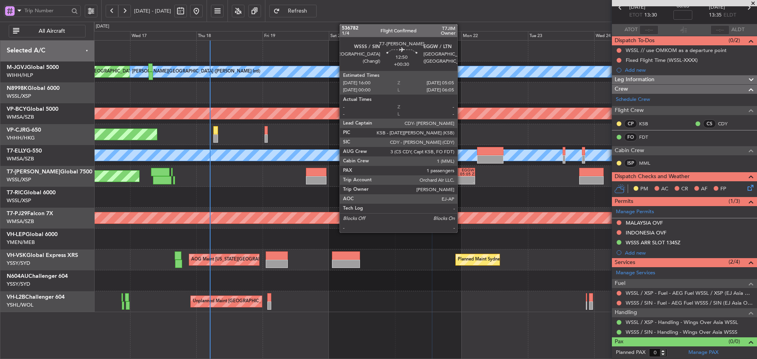
click at [461, 180] on div "-" at bounding box center [465, 182] width 17 height 4
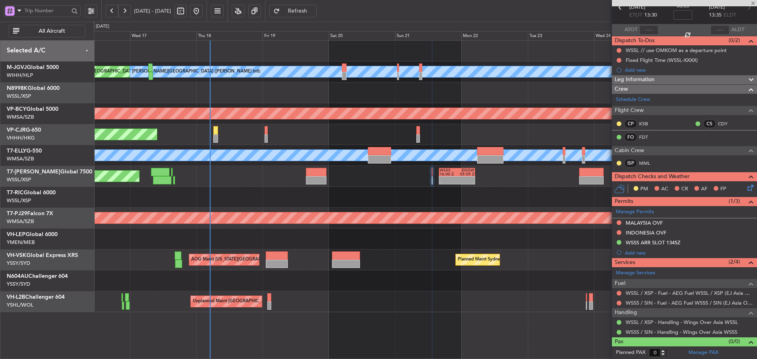
type input "+00:30"
type input "1"
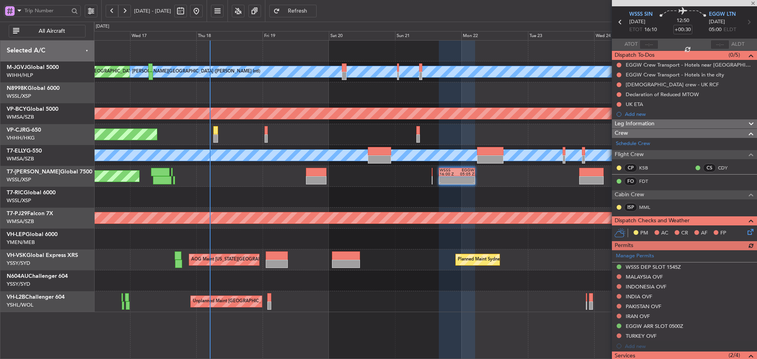
scroll to position [39, 0]
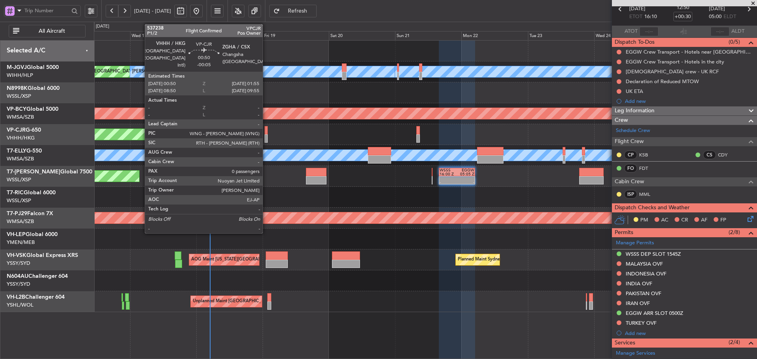
click at [266, 132] on div at bounding box center [265, 130] width 3 height 8
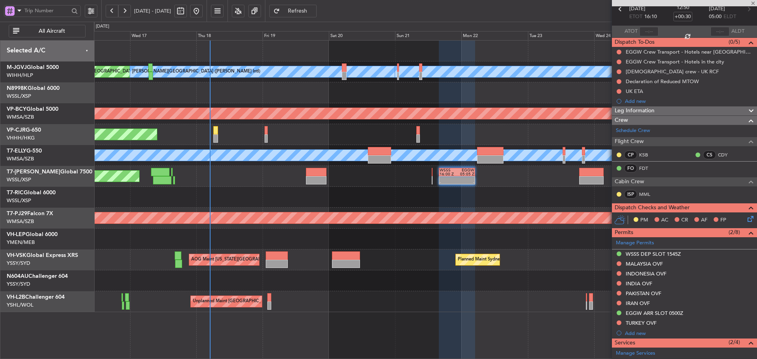
type input "-00:05"
type input "0"
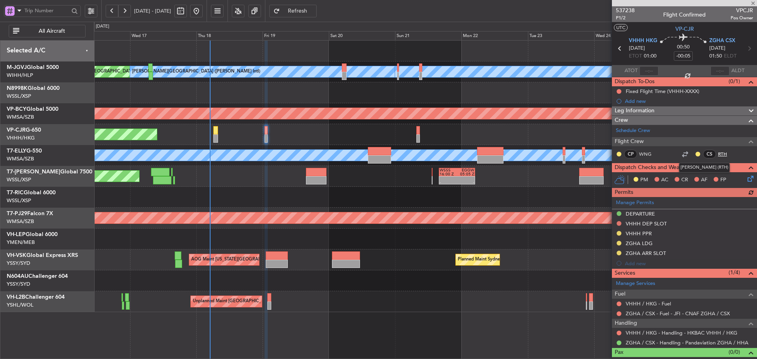
click at [718, 154] on link "RTH" at bounding box center [727, 154] width 18 height 7
click at [718, 153] on link "RTH" at bounding box center [727, 154] width 18 height 7
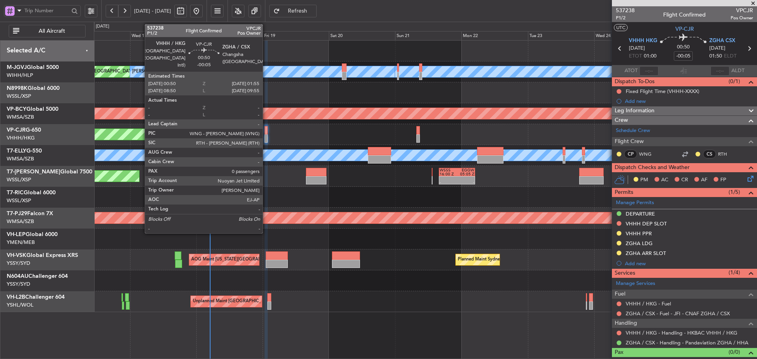
click at [266, 134] on div at bounding box center [265, 130] width 3 height 8
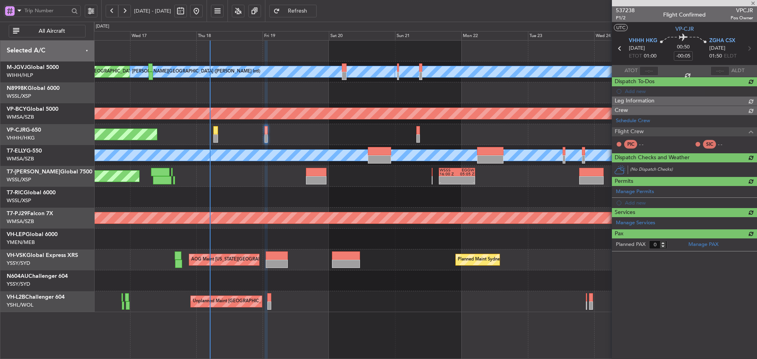
click at [718, 151] on div "Schedule Crew Flight Crew PIC - - SIC - -" at bounding box center [684, 134] width 145 height 38
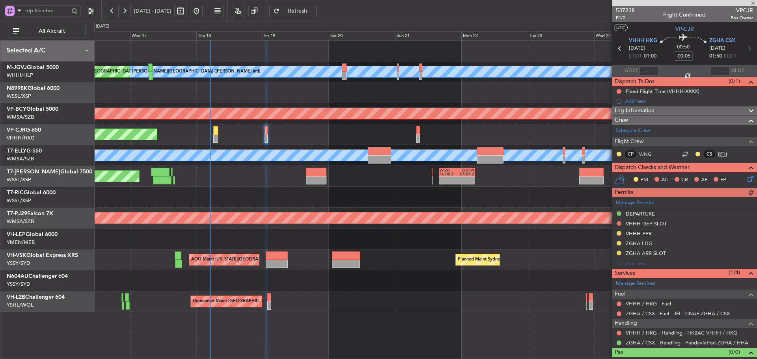
click at [718, 153] on link "RTH" at bounding box center [727, 154] width 18 height 7
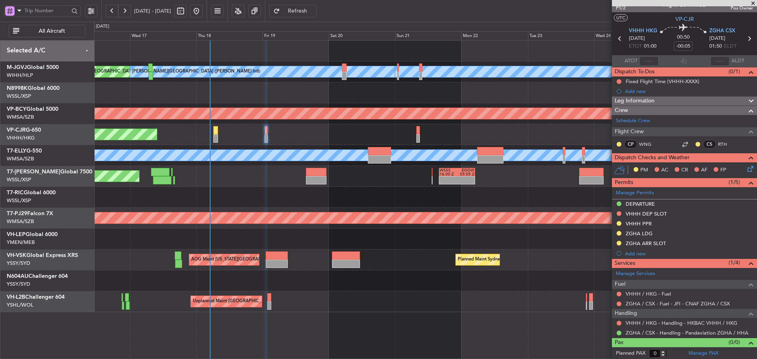
scroll to position [11, 0]
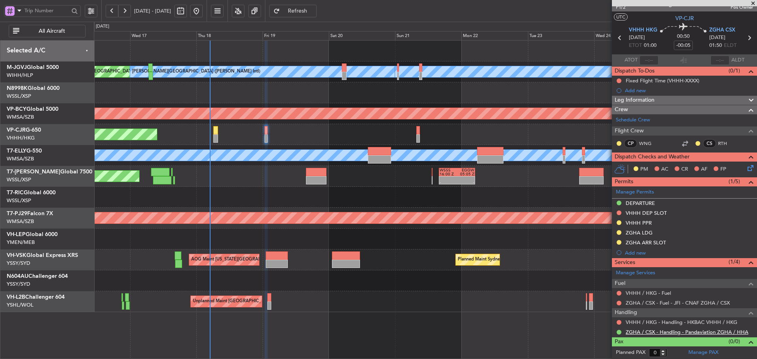
click at [631, 332] on link "ZGHA / CSX - Handling - Pandaviation ZGHA / HHA" at bounding box center [686, 332] width 123 height 7
click at [718, 141] on link "RTH" at bounding box center [727, 143] width 18 height 7
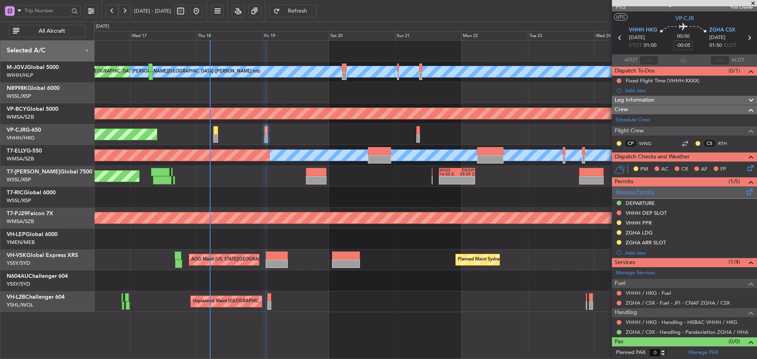
click at [637, 193] on link "Manage Permits" at bounding box center [635, 192] width 38 height 8
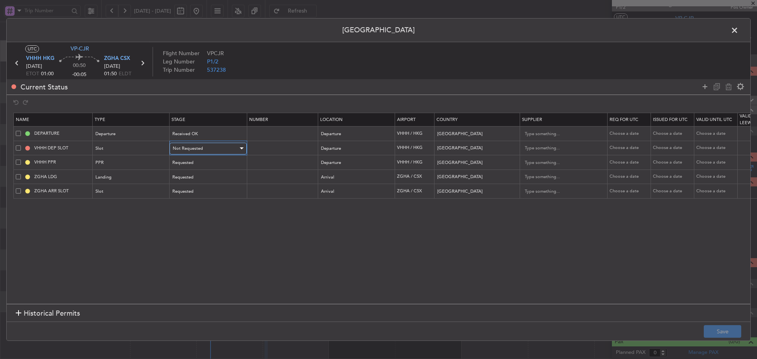
click at [186, 151] on span "Not Requested" at bounding box center [188, 148] width 30 height 6
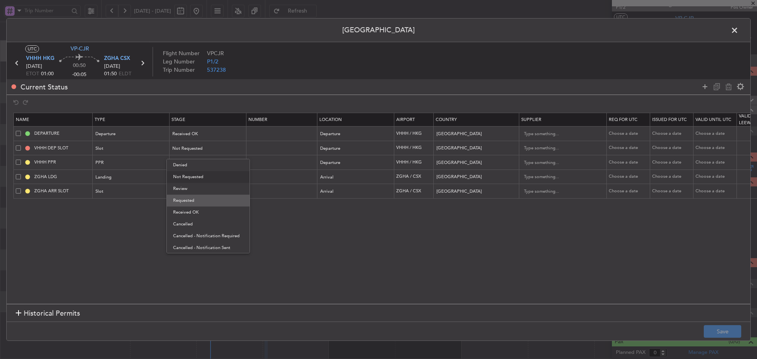
click at [187, 200] on span "Requested" at bounding box center [208, 201] width 70 height 12
click at [715, 333] on button "Save" at bounding box center [721, 331] width 37 height 13
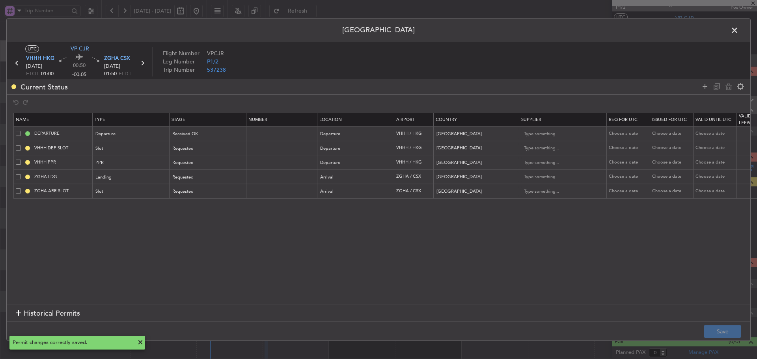
click at [738, 28] on span at bounding box center [738, 32] width 0 height 16
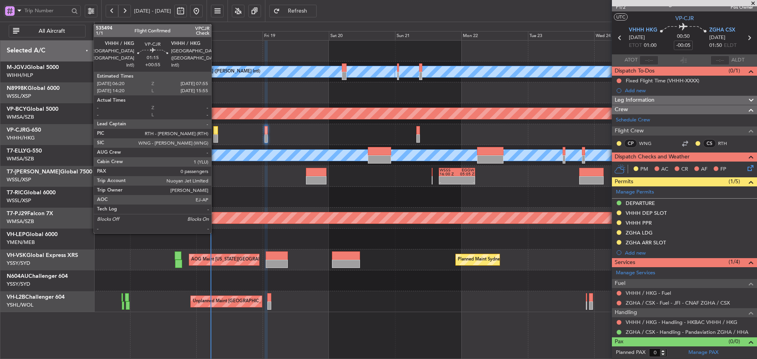
click at [215, 133] on div at bounding box center [215, 130] width 5 height 8
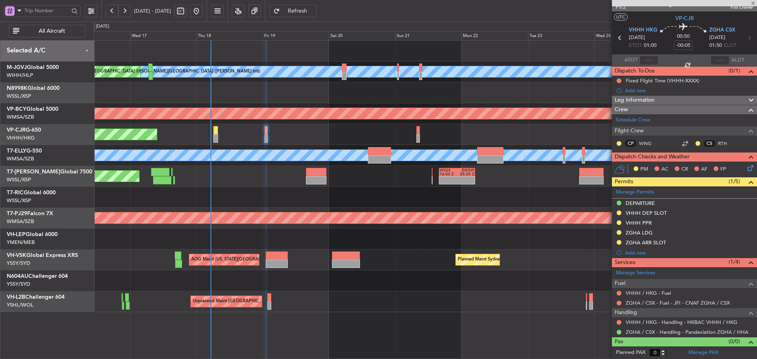
type input "+00:55"
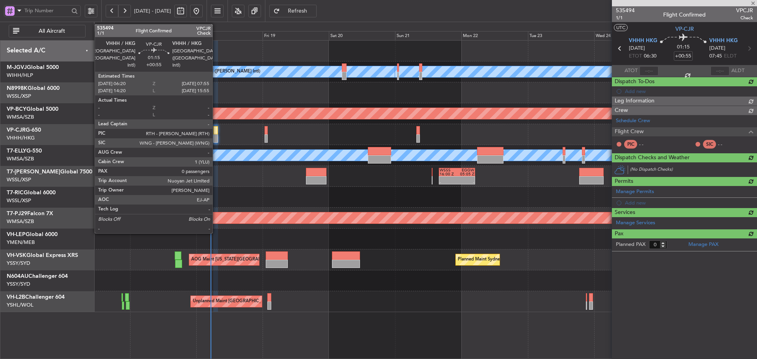
scroll to position [0, 0]
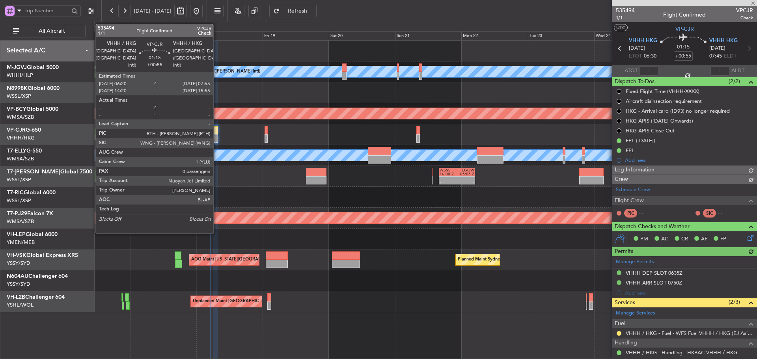
type input "[PERSON_NAME] (KYA)"
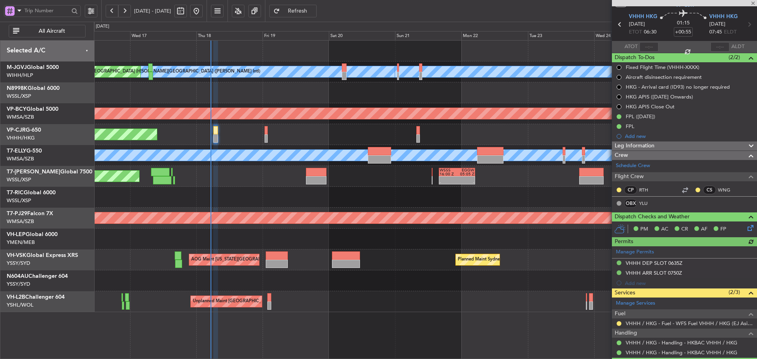
scroll to position [45, 0]
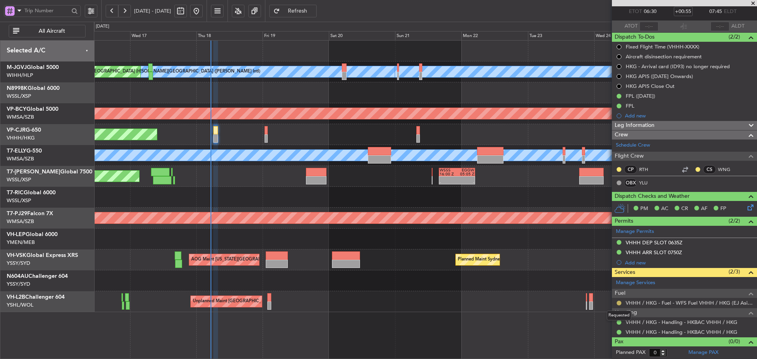
click at [618, 302] on button at bounding box center [618, 303] width 5 height 5
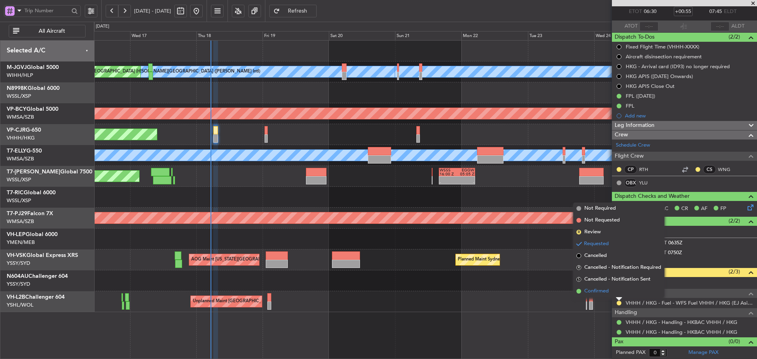
click at [579, 290] on span at bounding box center [578, 291] width 5 height 5
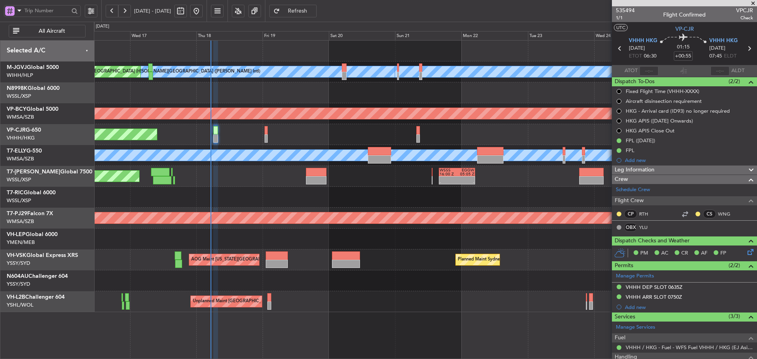
scroll to position [45, 0]
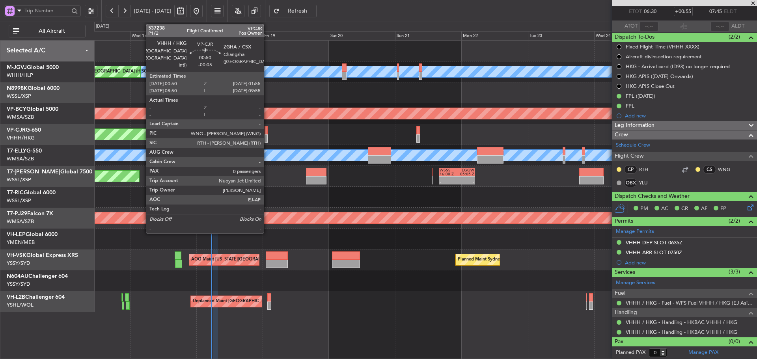
click at [267, 138] on div at bounding box center [265, 138] width 3 height 8
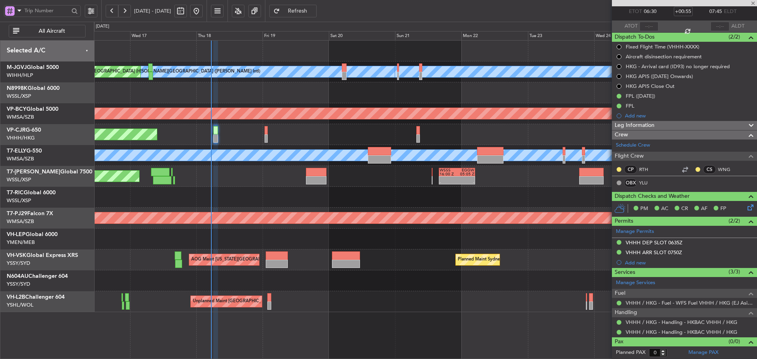
type input "-00:05"
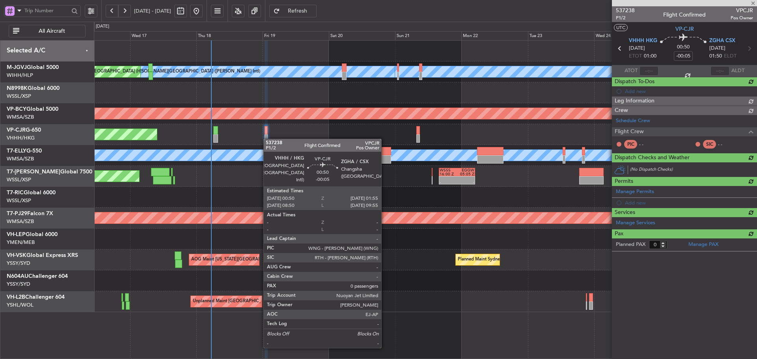
scroll to position [0, 0]
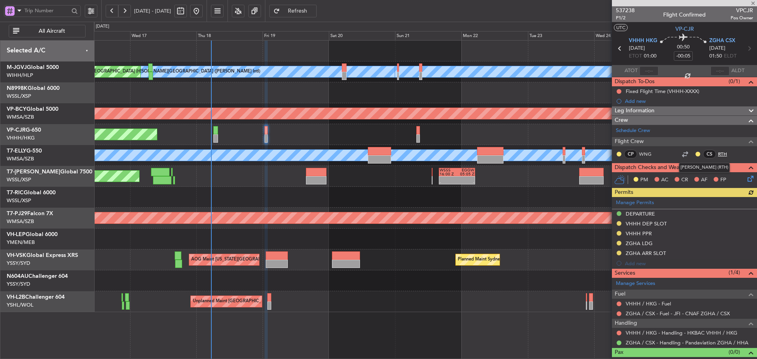
click at [718, 154] on link "RTH" at bounding box center [727, 154] width 18 height 7
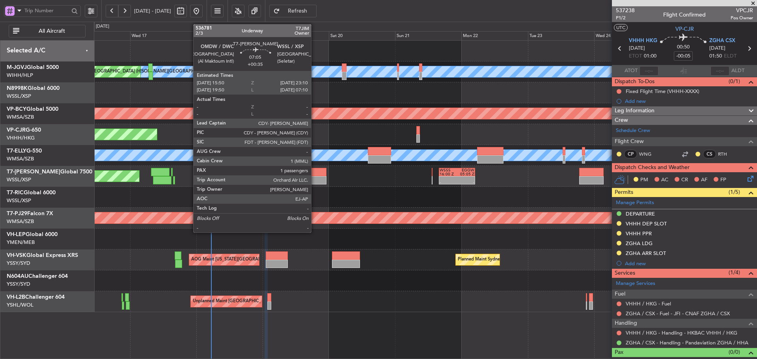
click at [315, 175] on div at bounding box center [316, 172] width 20 height 8
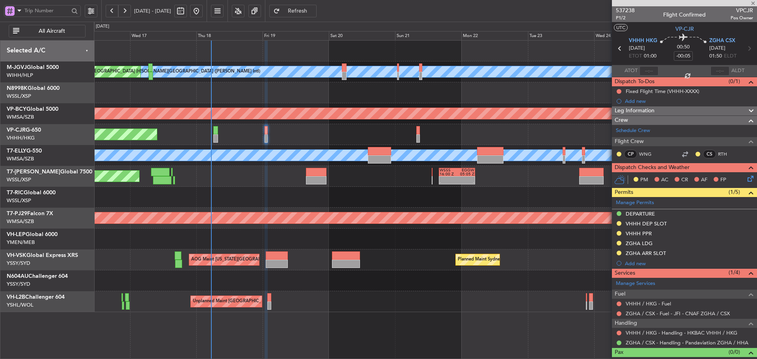
type input "+00:35"
type input "1"
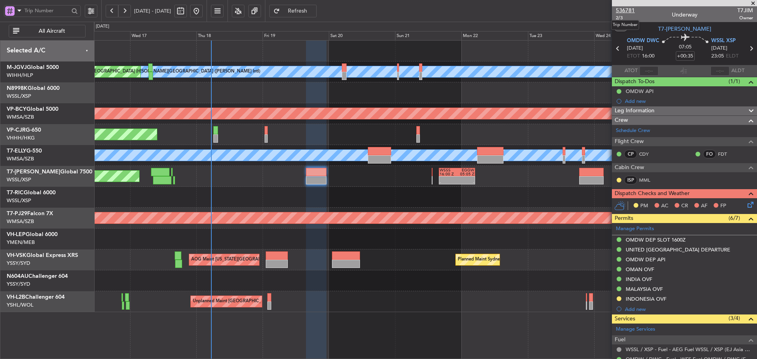
click at [629, 13] on span "536781" at bounding box center [625, 10] width 19 height 8
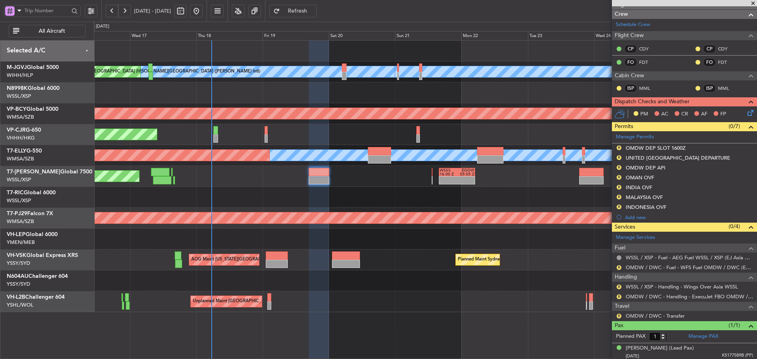
scroll to position [108, 0]
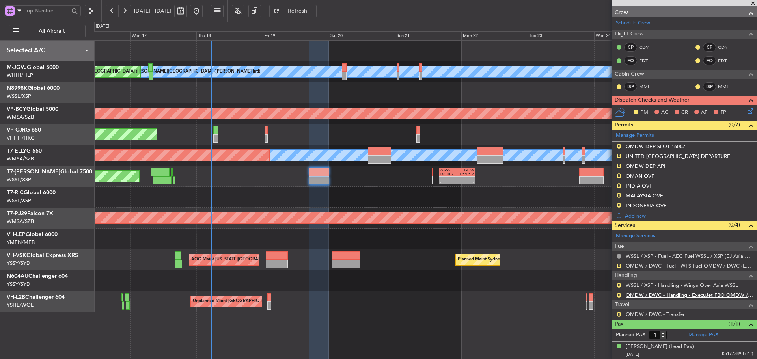
click at [651, 294] on link "OMDW / DWC - Handling - ExecuJet FBO OMDW / DWC" at bounding box center [688, 295] width 127 height 7
